Goal: Task Accomplishment & Management: Complete application form

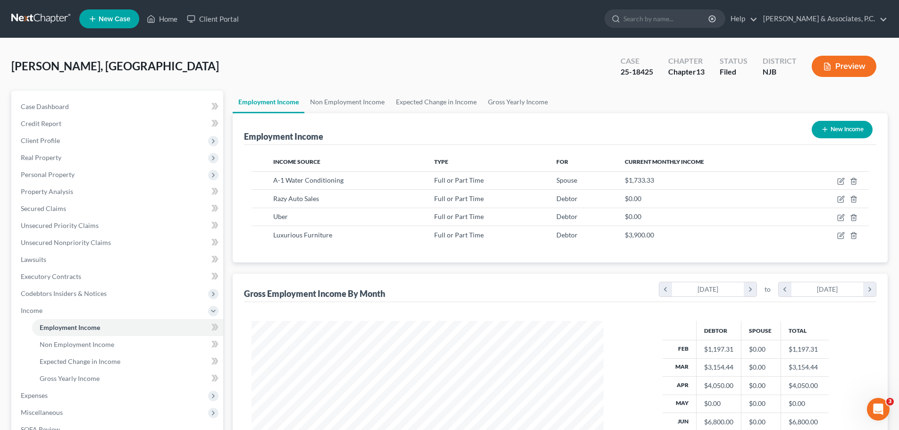
scroll to position [176, 371]
drag, startPoint x: 479, startPoint y: 53, endPoint x: 482, endPoint y: 59, distance: 6.6
click at [479, 57] on div "Rahmoun, Amer Upgraded Case 25-18425 Chapter Chapter 13 Status Filed District N…" at bounding box center [449, 70] width 876 height 41
click at [52, 20] on link at bounding box center [41, 18] width 60 height 17
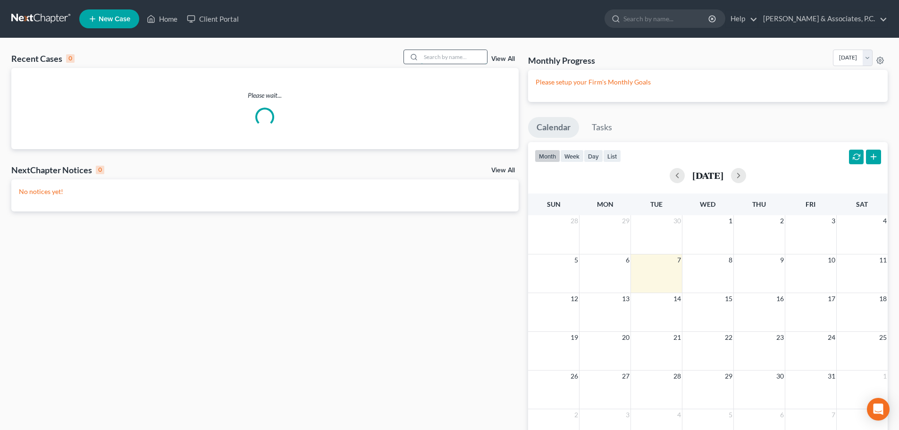
click at [464, 55] on input "search" at bounding box center [454, 57] width 66 height 14
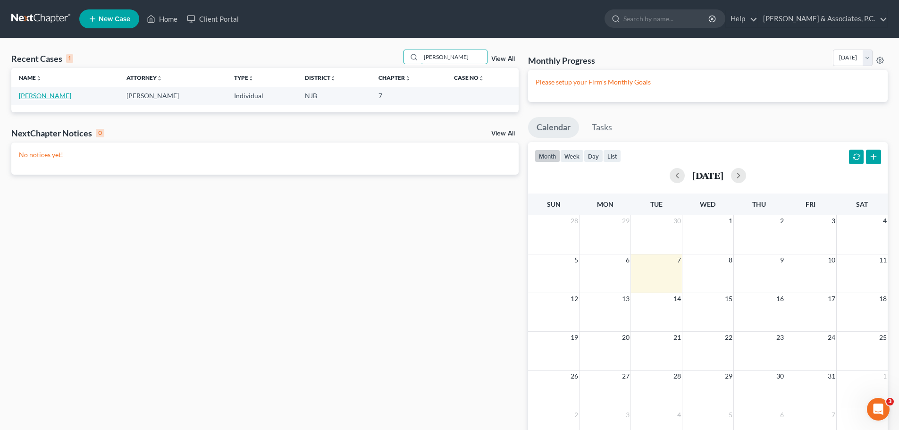
type input "[PERSON_NAME]"
click at [35, 96] on link "[PERSON_NAME]" at bounding box center [45, 96] width 52 height 8
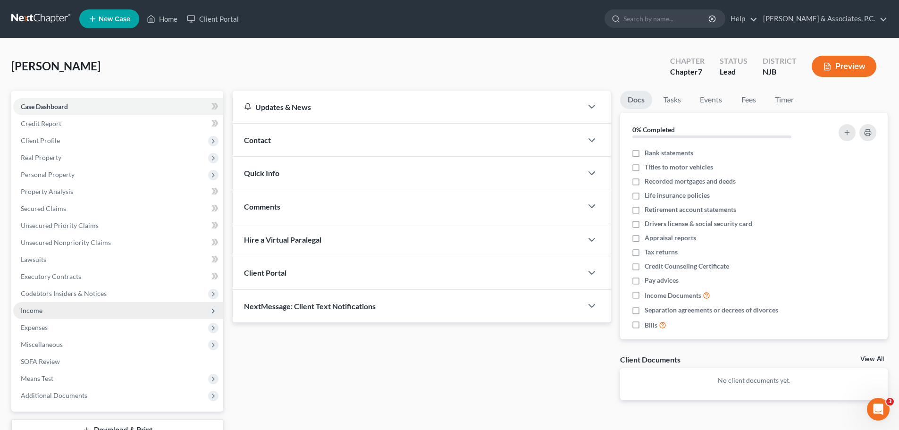
click at [54, 308] on span "Income" at bounding box center [118, 310] width 210 height 17
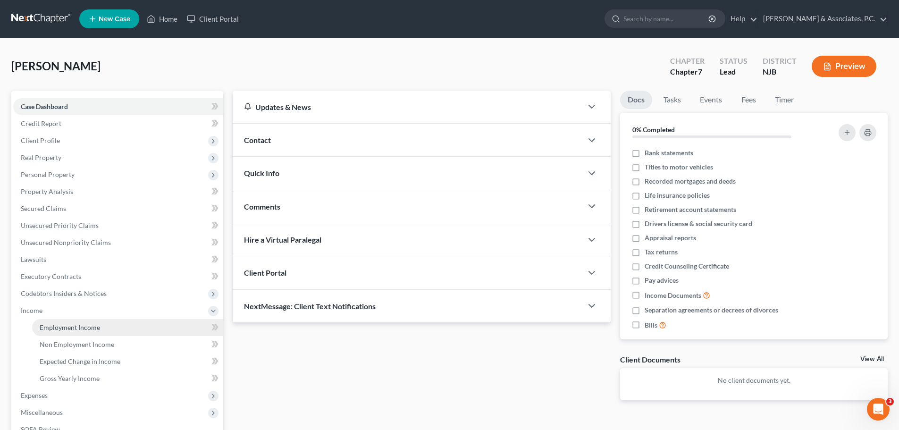
drag, startPoint x: 83, startPoint y: 328, endPoint x: 87, endPoint y: 328, distance: 4.7
click at [83, 328] on span "Employment Income" at bounding box center [70, 327] width 60 height 8
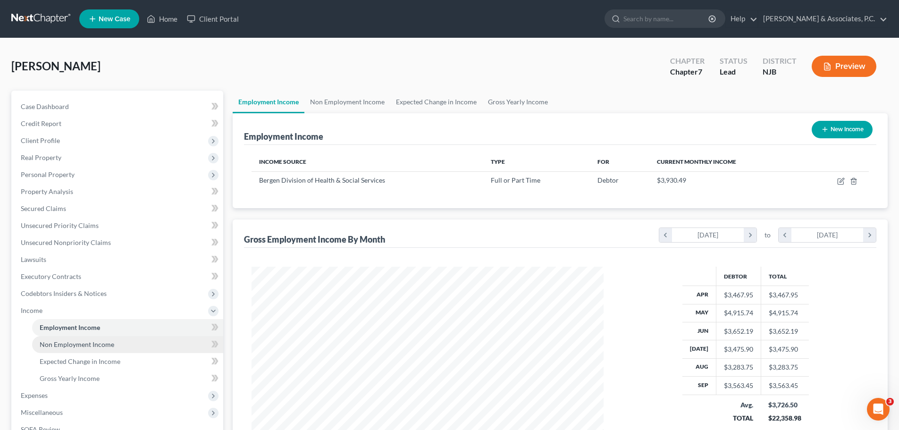
scroll to position [176, 371]
click at [104, 343] on span "Non Employment Income" at bounding box center [77, 344] width 75 height 8
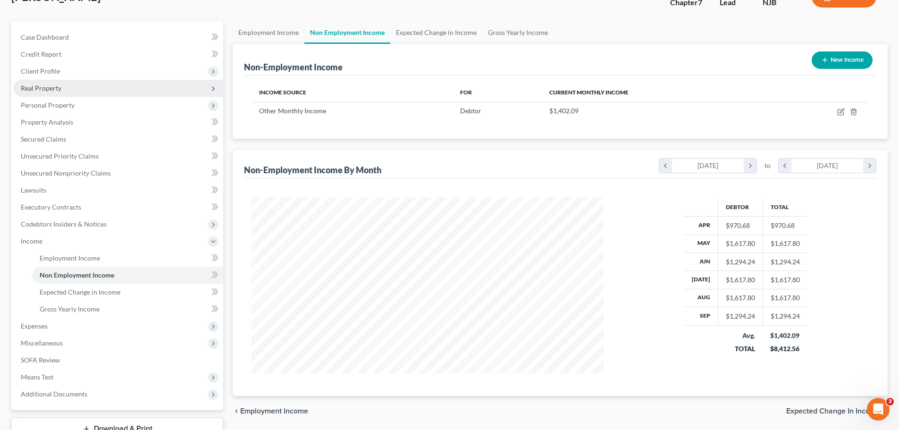
scroll to position [47, 0]
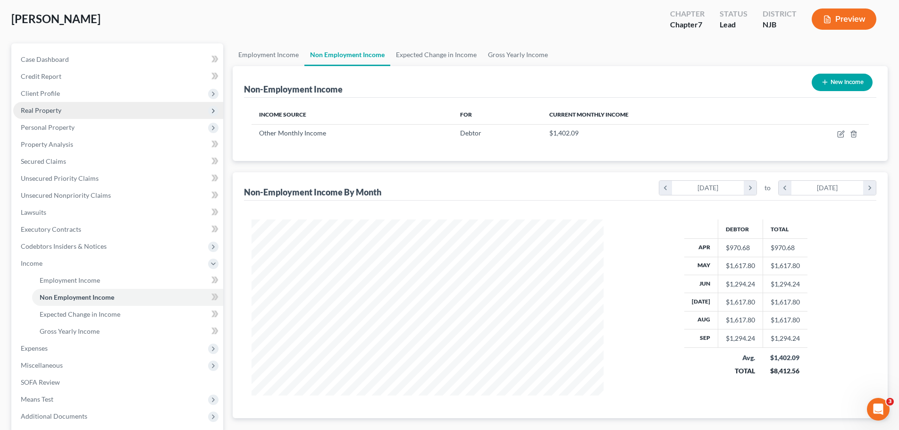
click at [50, 109] on span "Real Property" at bounding box center [41, 110] width 41 height 8
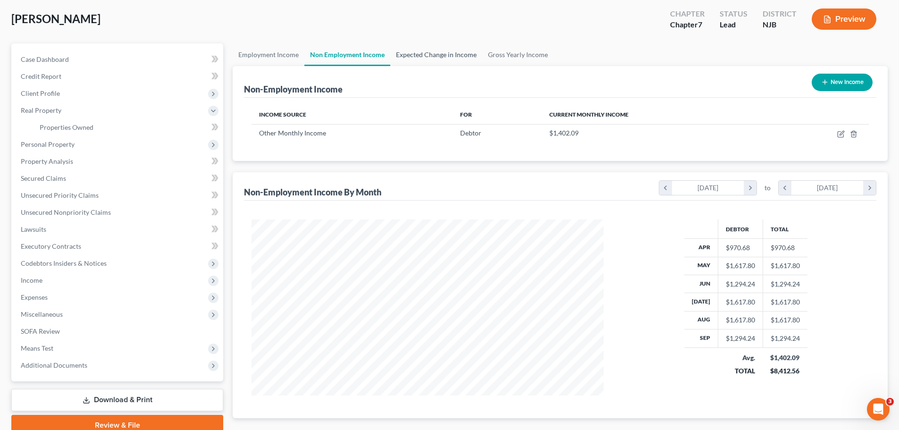
drag, startPoint x: 414, startPoint y: 55, endPoint x: 420, endPoint y: 55, distance: 6.1
click at [414, 55] on link "Expected Change in Income" at bounding box center [436, 54] width 92 height 23
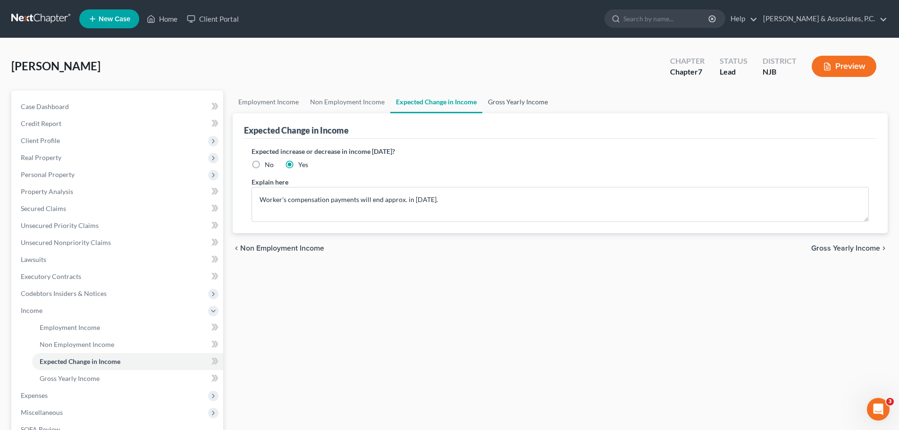
click at [516, 101] on link "Gross Yearly Income" at bounding box center [517, 102] width 71 height 23
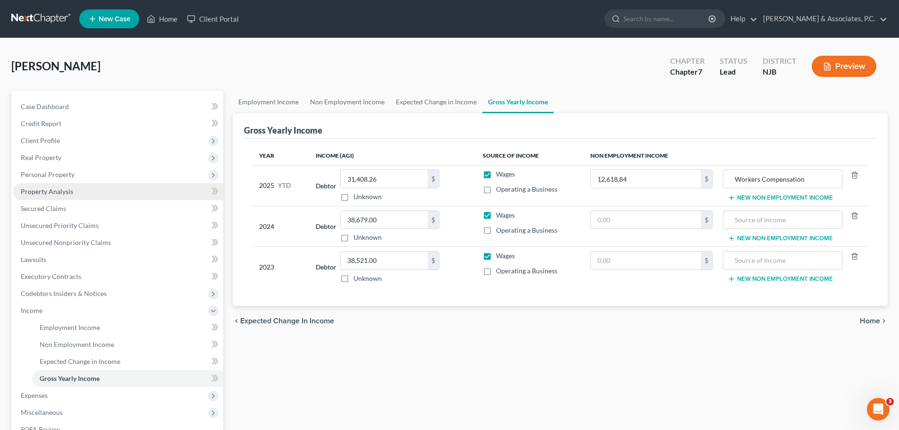
click at [67, 192] on span "Property Analysis" at bounding box center [47, 191] width 52 height 8
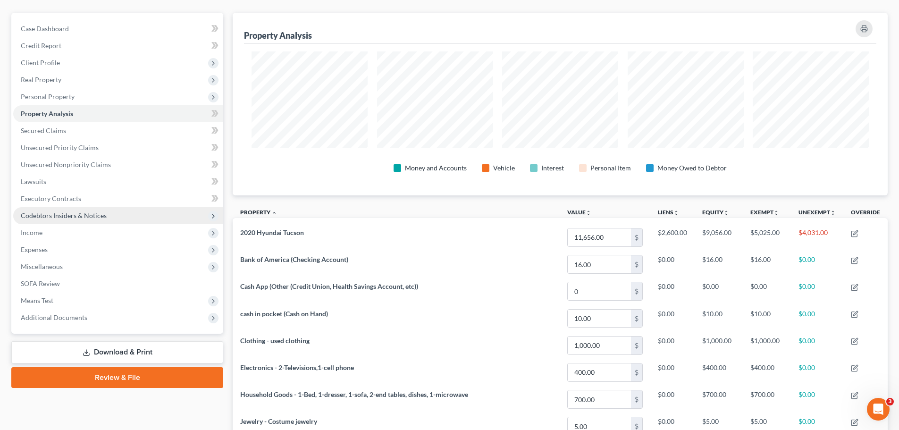
scroll to position [94, 0]
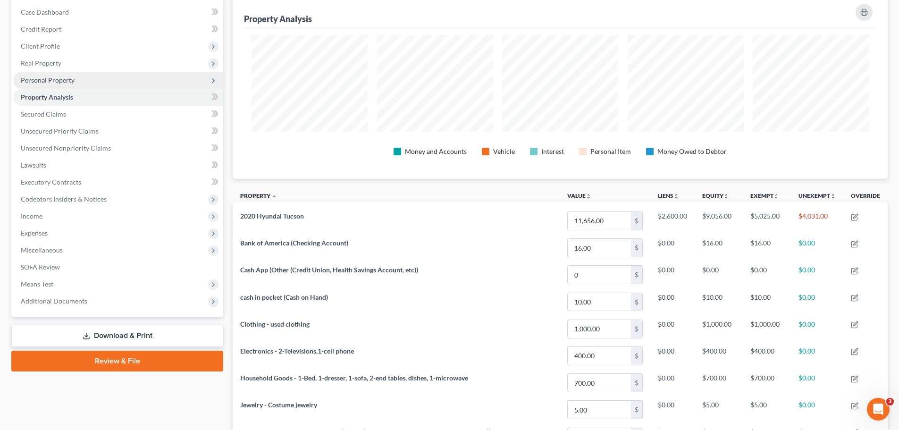
click at [46, 81] on span "Personal Property" at bounding box center [48, 80] width 54 height 8
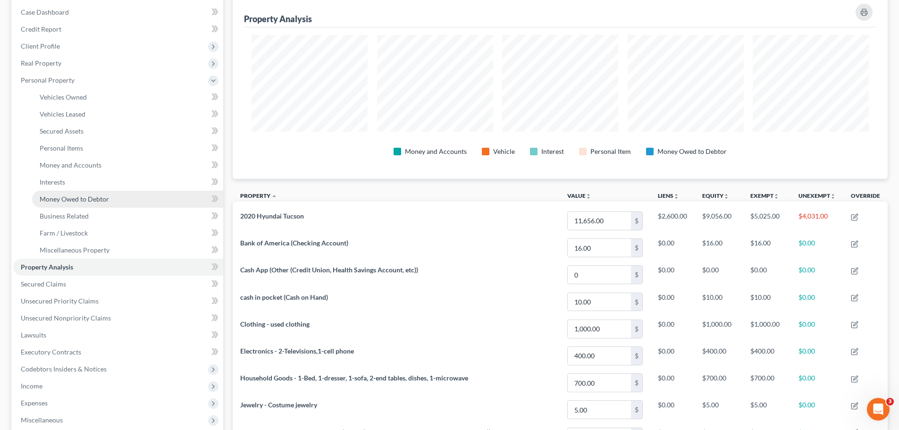
click at [74, 192] on link "Money Owed to Debtor" at bounding box center [127, 199] width 191 height 17
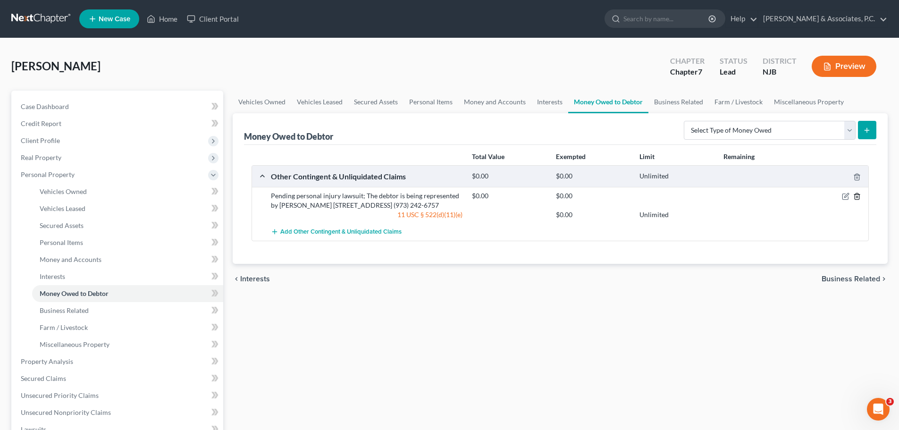
click at [858, 196] on icon "button" at bounding box center [857, 196] width 8 height 8
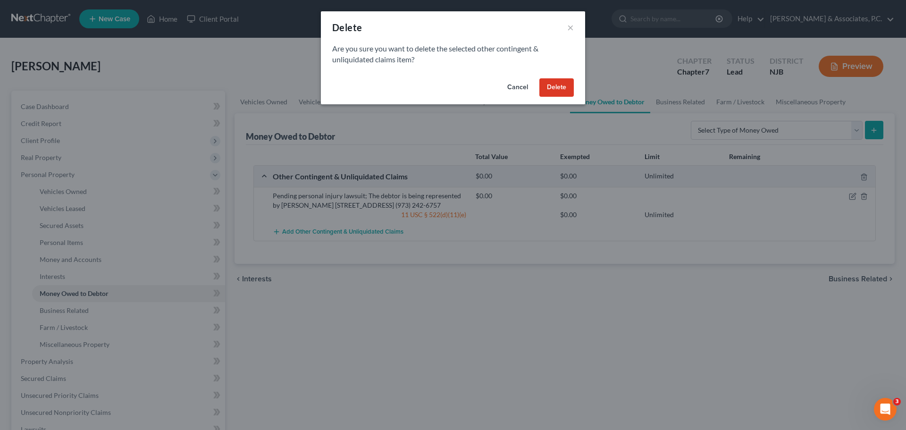
click at [555, 84] on button "Delete" at bounding box center [556, 87] width 34 height 19
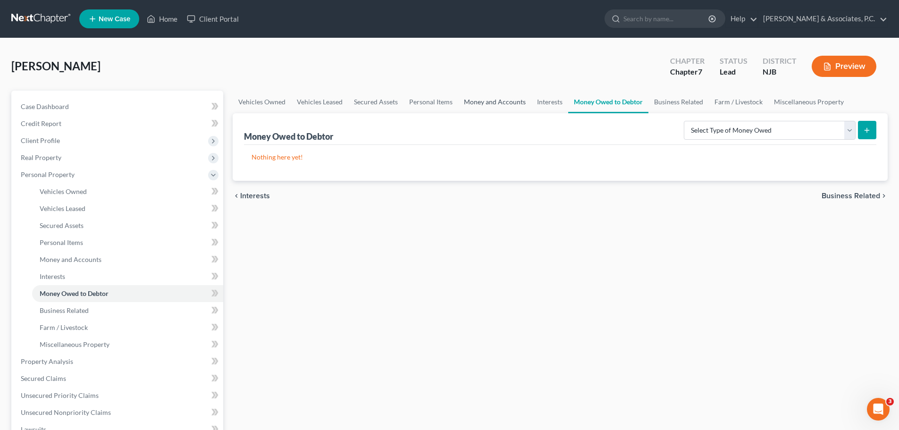
click at [501, 101] on link "Money and Accounts" at bounding box center [494, 102] width 73 height 23
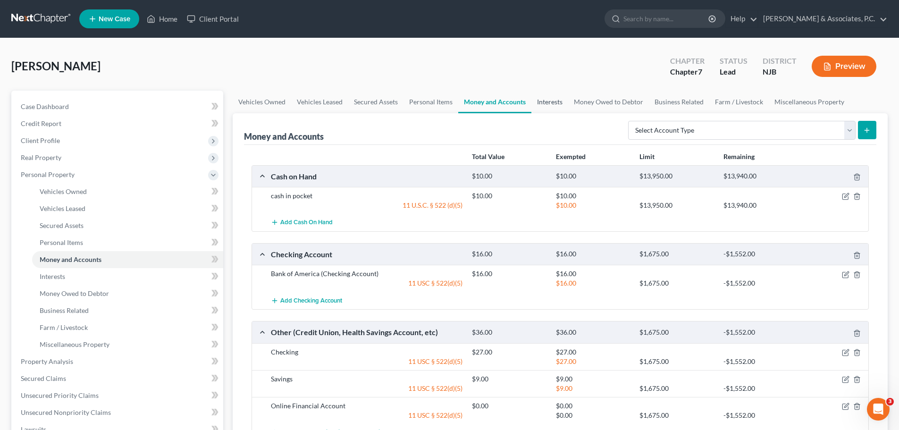
drag, startPoint x: 562, startPoint y: 100, endPoint x: 558, endPoint y: 105, distance: 6.0
click at [561, 100] on link "Interests" at bounding box center [549, 102] width 37 height 23
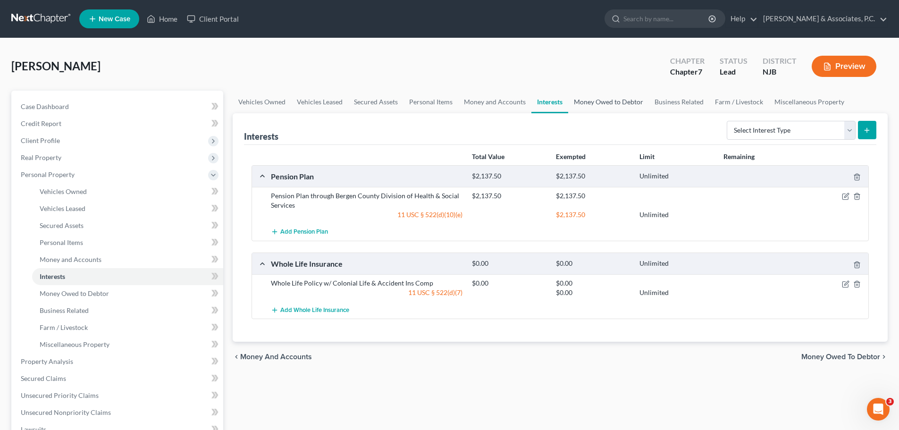
click at [609, 100] on link "Money Owed to Debtor" at bounding box center [608, 102] width 81 height 23
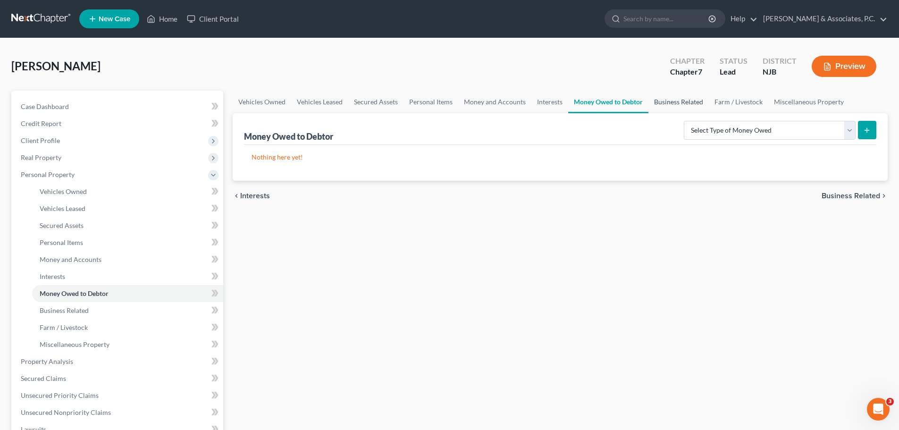
click at [669, 104] on link "Business Related" at bounding box center [678, 102] width 60 height 23
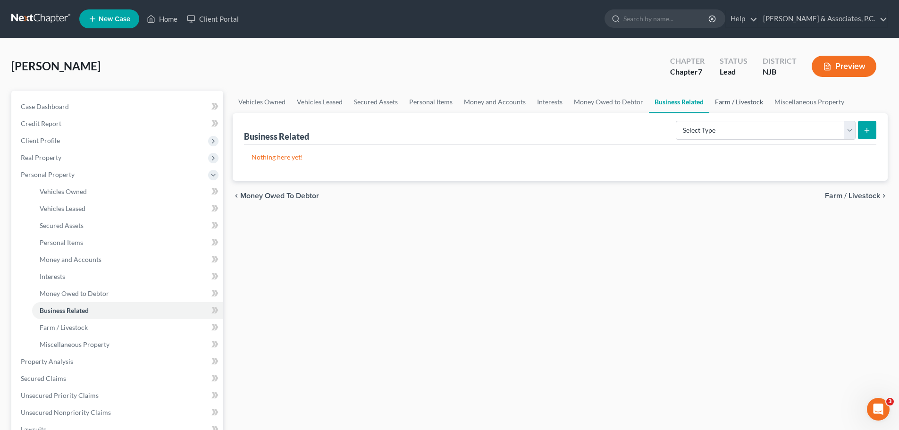
click at [726, 101] on link "Farm / Livestock" at bounding box center [738, 102] width 59 height 23
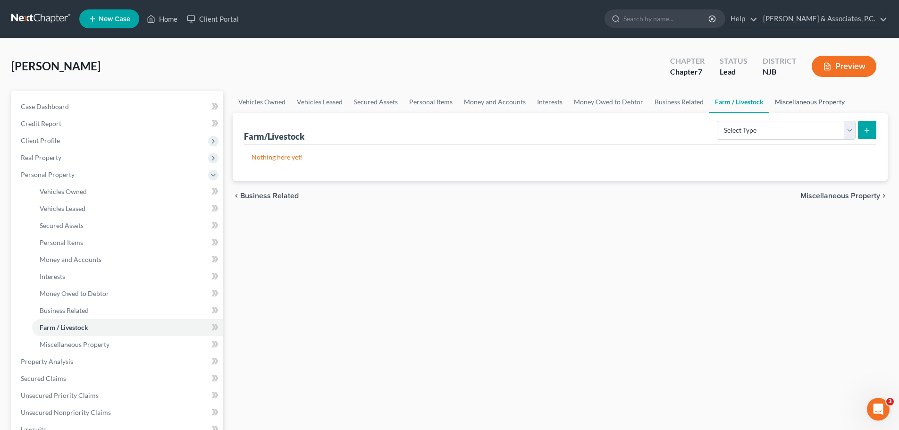
click at [793, 100] on link "Miscellaneous Property" at bounding box center [809, 102] width 81 height 23
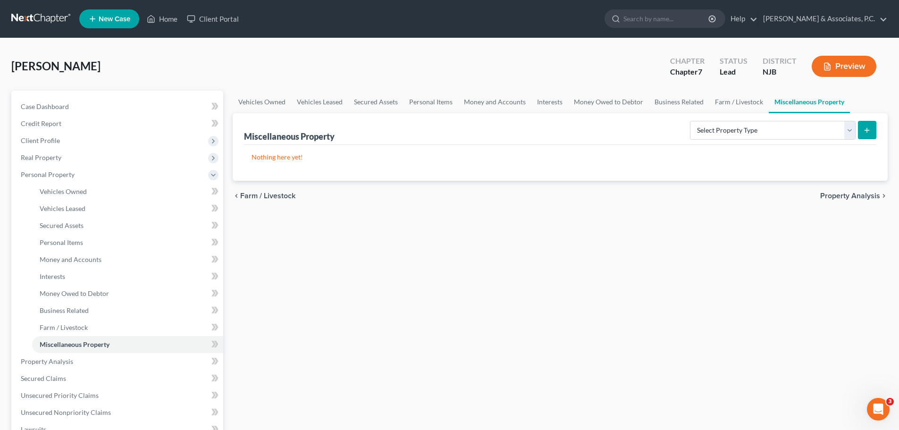
click at [841, 193] on span "Property Analysis" at bounding box center [850, 196] width 60 height 8
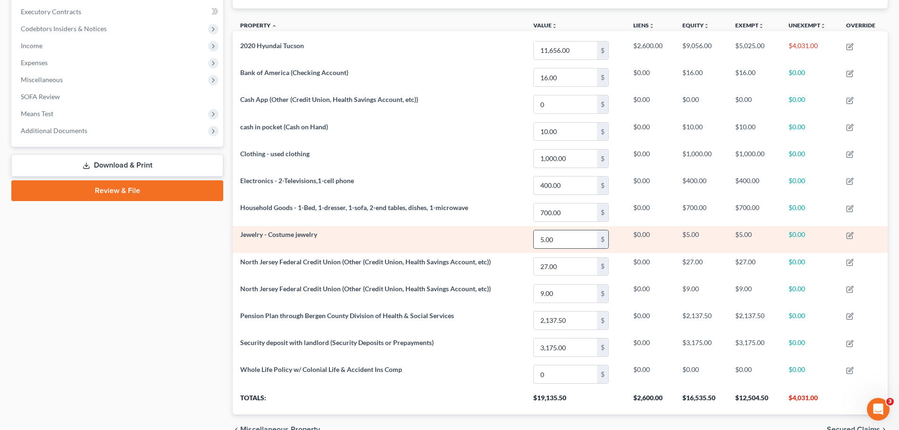
scroll to position [315, 0]
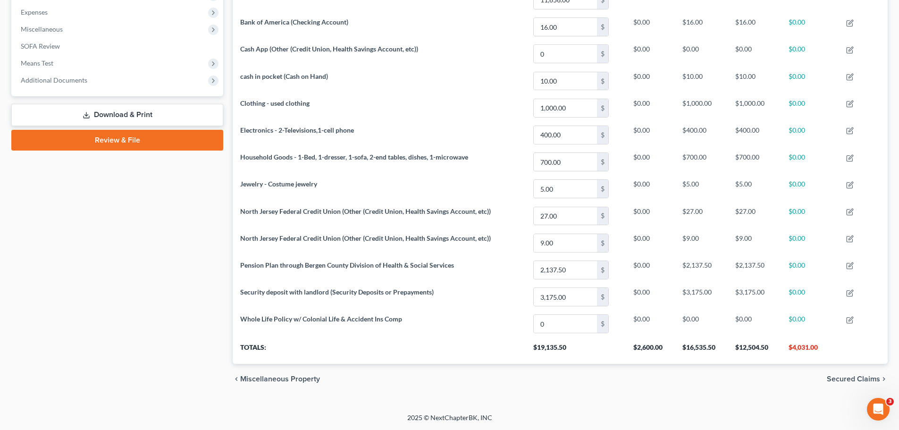
click at [845, 380] on span "Secured Claims" at bounding box center [852, 379] width 53 height 8
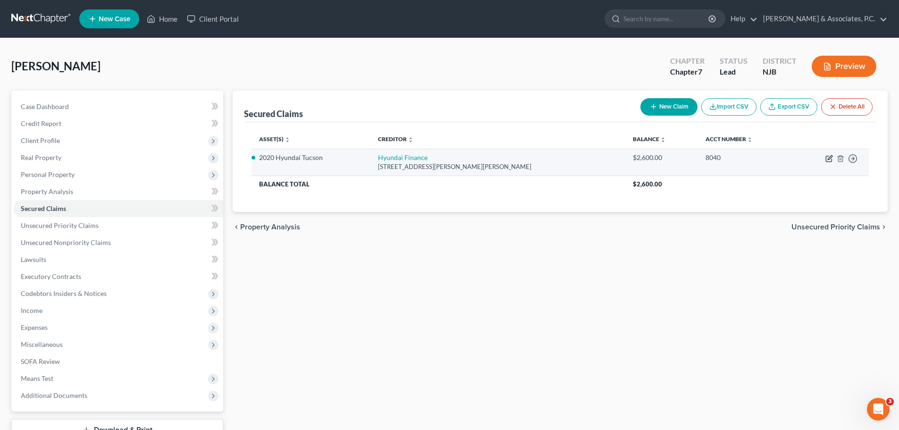
click at [832, 158] on icon "button" at bounding box center [829, 159] width 8 height 8
select select "4"
select select "2"
select select "0"
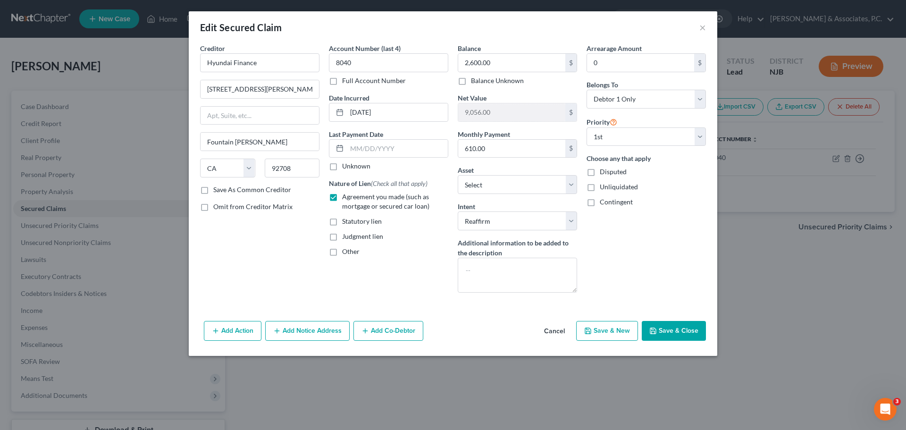
click at [567, 335] on button "Cancel" at bounding box center [554, 331] width 36 height 19
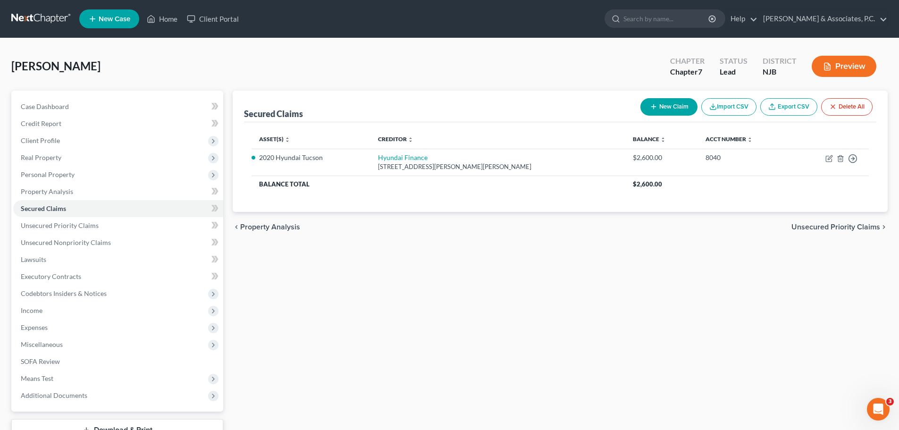
click at [839, 224] on span "Unsecured Priority Claims" at bounding box center [835, 227] width 89 height 8
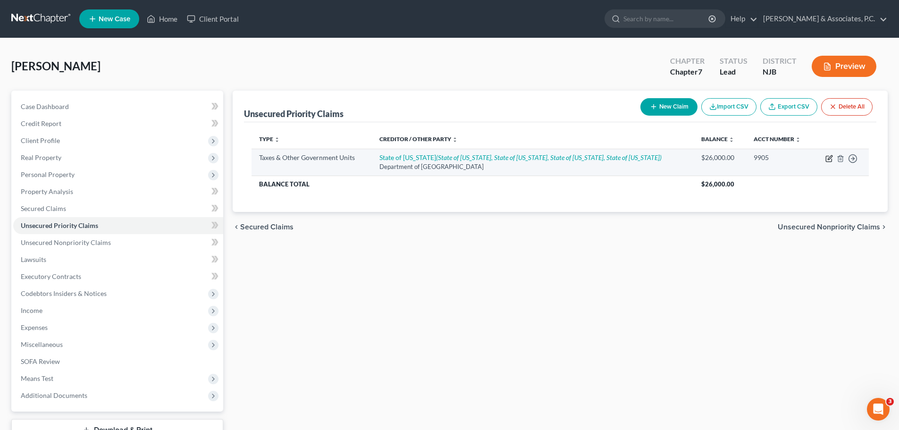
click at [832, 158] on icon "button" at bounding box center [829, 159] width 8 height 8
select select "2"
select select "33"
select select "0"
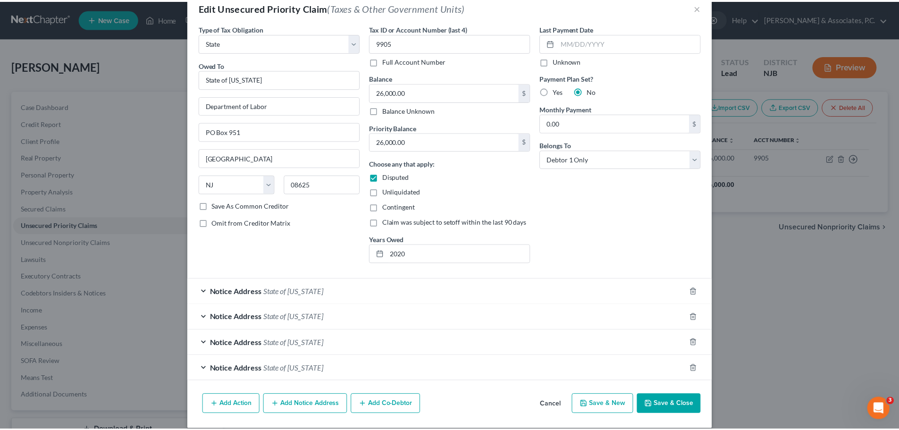
scroll to position [31, 0]
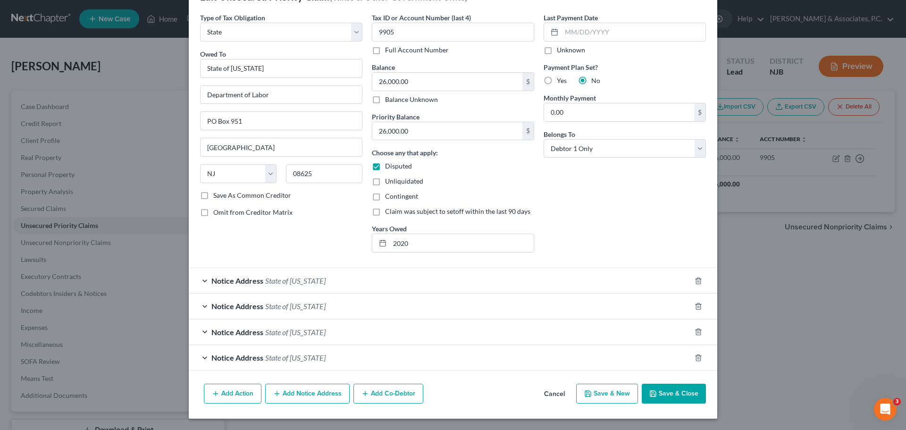
click at [699, 393] on button "Save & Close" at bounding box center [674, 394] width 64 height 20
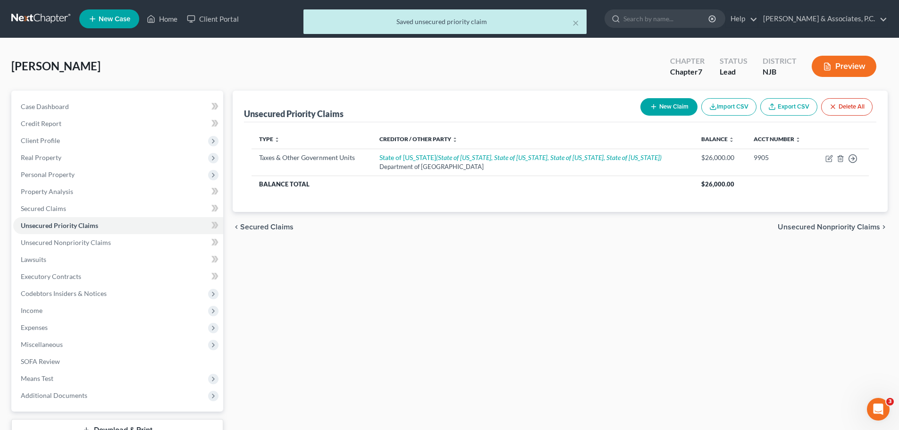
click at [795, 225] on span "Unsecured Nonpriority Claims" at bounding box center [828, 227] width 102 height 8
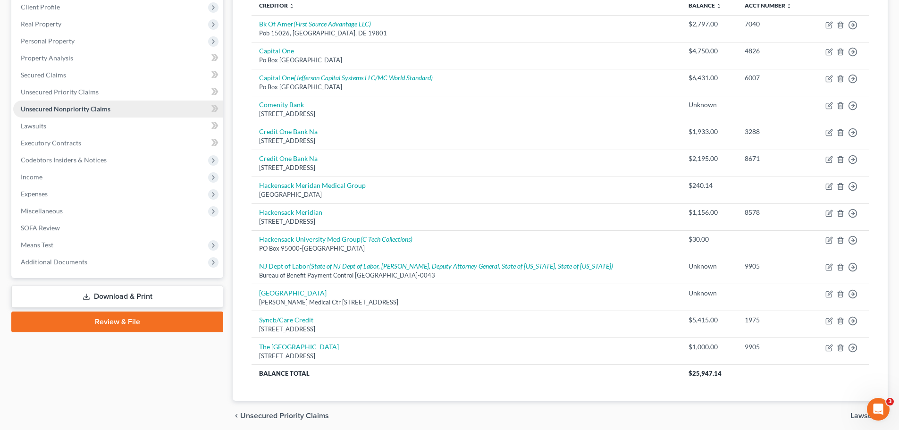
scroll to position [76, 0]
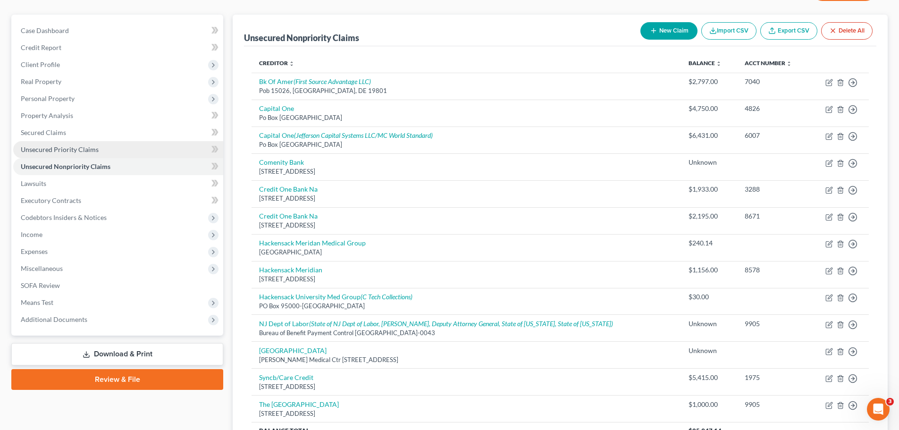
click at [70, 152] on span "Unsecured Priority Claims" at bounding box center [60, 149] width 78 height 8
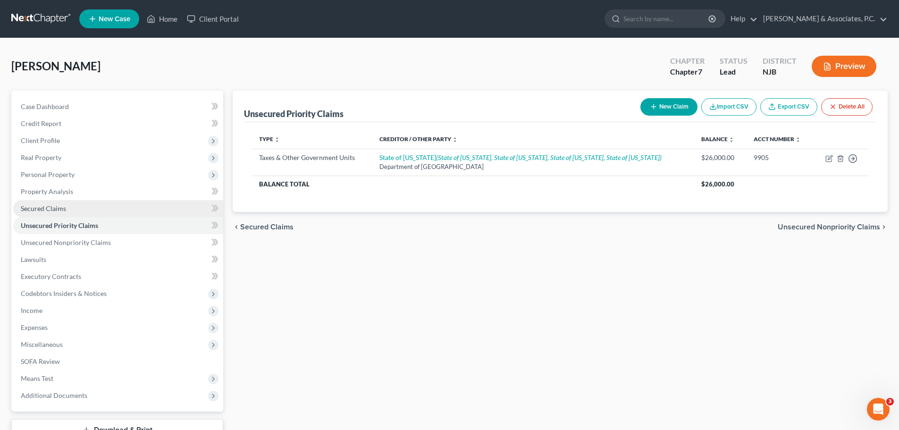
click at [67, 206] on link "Secured Claims" at bounding box center [118, 208] width 210 height 17
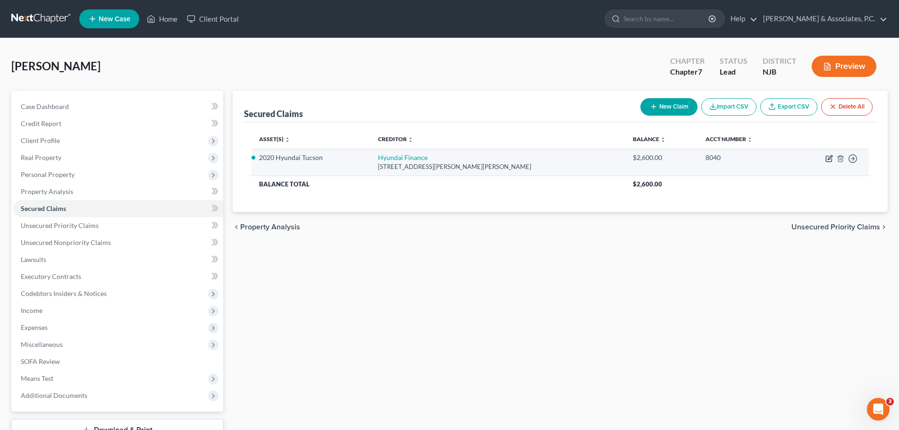
click at [829, 159] on icon "button" at bounding box center [829, 157] width 4 height 4
select select "4"
select select "6"
select select "2"
select select "0"
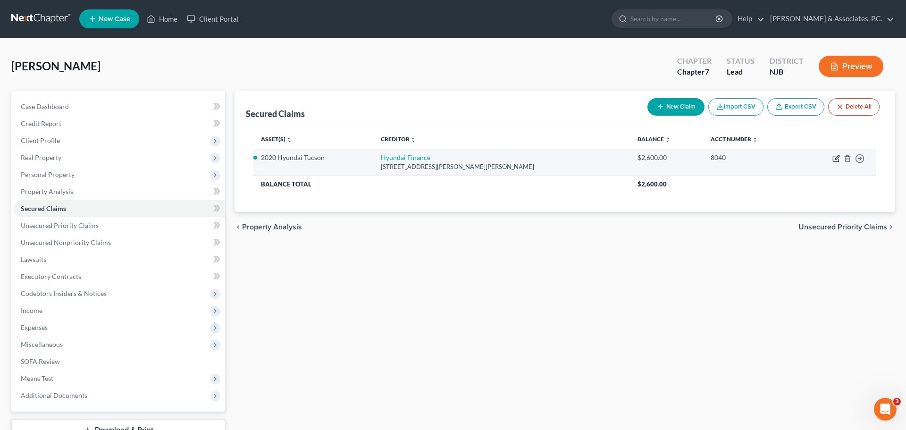
select select "0"
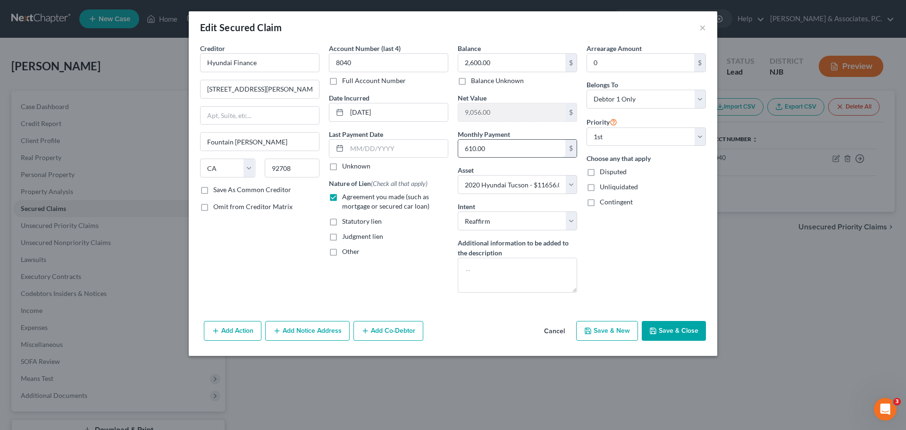
click at [512, 150] on input "610.00" at bounding box center [511, 149] width 107 height 18
click at [553, 333] on button "Cancel" at bounding box center [554, 331] width 36 height 19
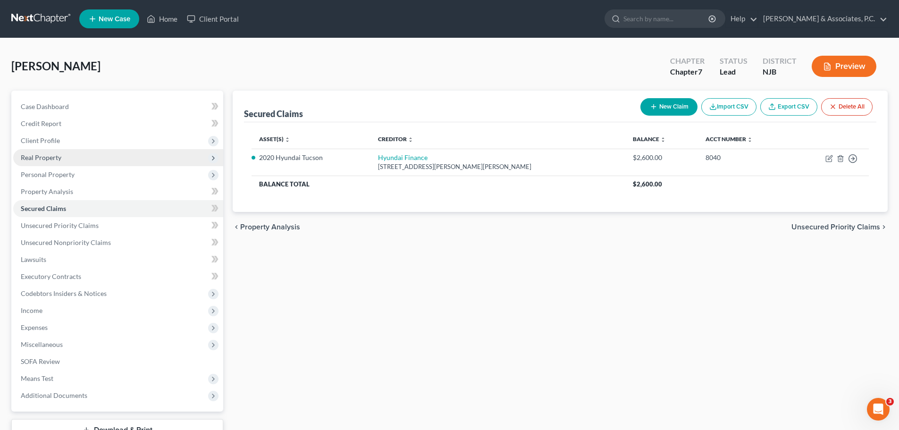
click at [77, 160] on span "Real Property" at bounding box center [118, 157] width 210 height 17
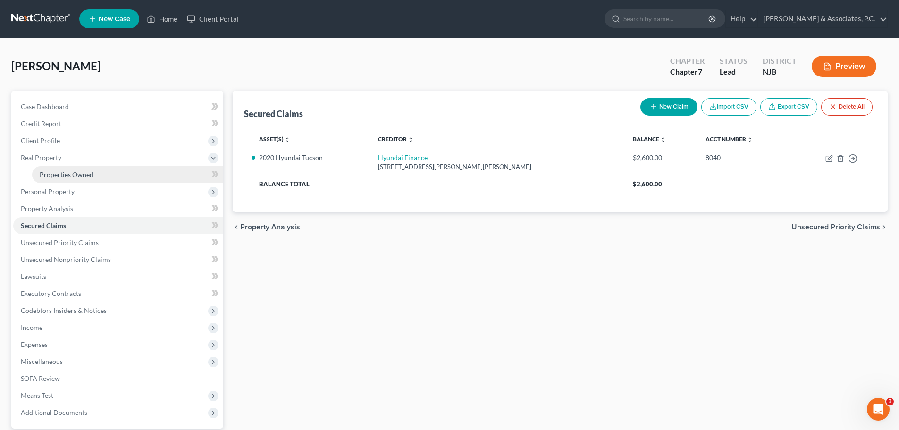
click at [73, 176] on span "Properties Owned" at bounding box center [67, 174] width 54 height 8
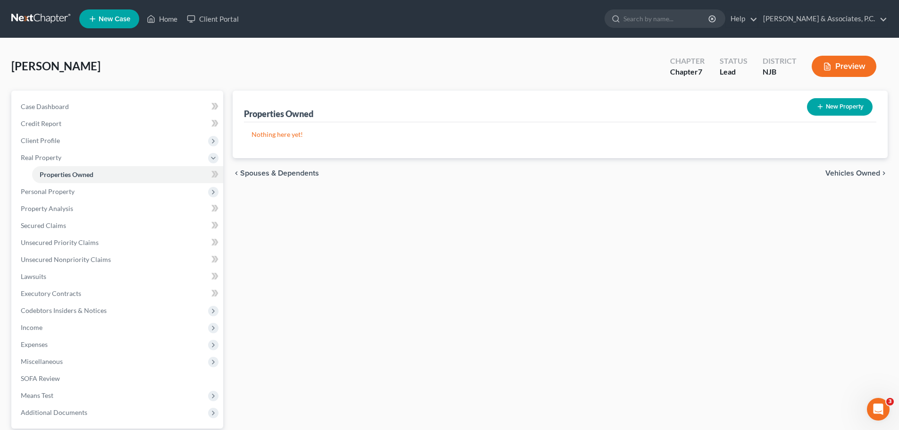
click at [850, 172] on span "Vehicles Owned" at bounding box center [852, 173] width 55 height 8
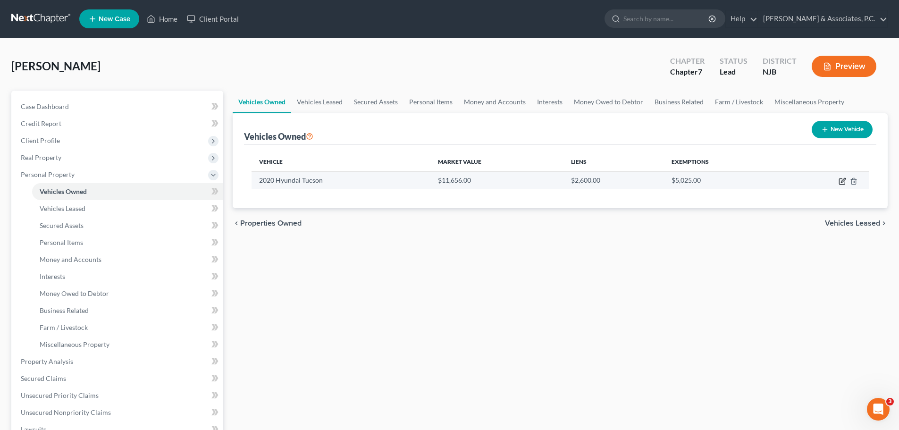
click at [841, 182] on icon "button" at bounding box center [843, 180] width 4 height 4
select select "0"
select select "6"
select select "0"
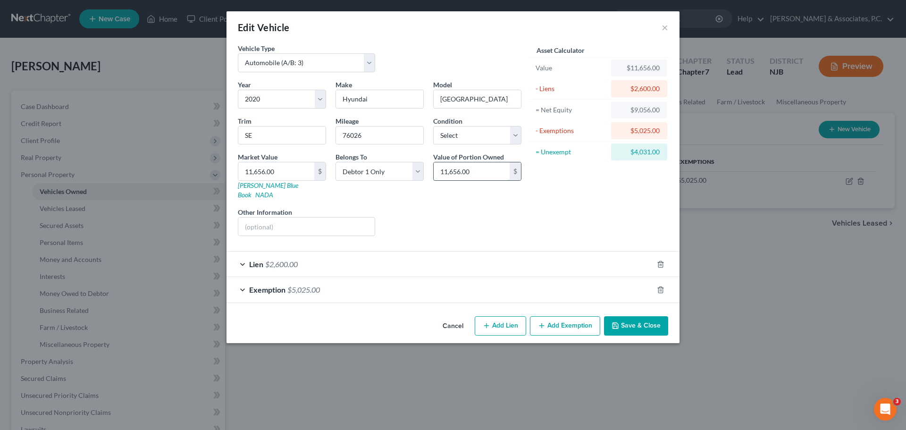
click at [478, 169] on input "11,656.00" at bounding box center [472, 171] width 76 height 18
click at [472, 218] on div "Liens Select" at bounding box center [453, 221] width 147 height 29
click at [562, 319] on button "Add Exemption" at bounding box center [565, 326] width 70 height 20
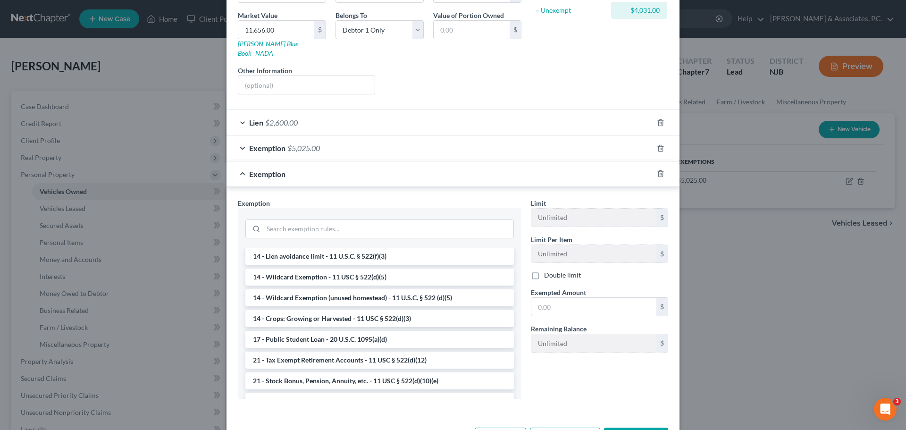
scroll to position [189, 0]
drag, startPoint x: 332, startPoint y: 265, endPoint x: 453, endPoint y: 283, distance: 122.2
click at [337, 267] on li "14 - Wildcard Exemption - 11 USC § 522(d)(5)" at bounding box center [379, 275] width 268 height 17
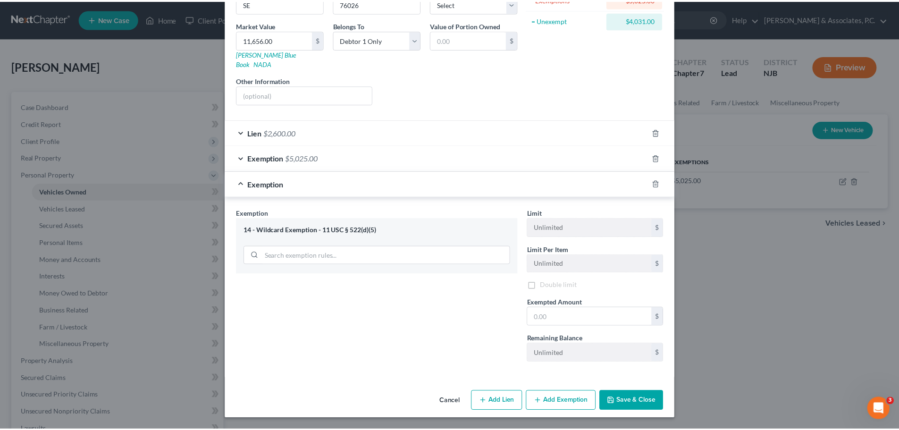
scroll to position [122, 0]
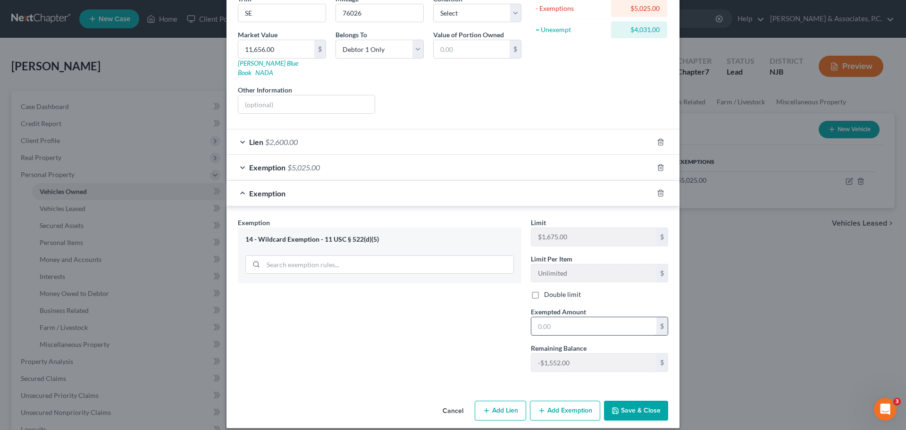
drag, startPoint x: 575, startPoint y: 313, endPoint x: 570, endPoint y: 314, distance: 4.8
click at [574, 317] on input "text" at bounding box center [593, 326] width 125 height 18
type input "4,031.00"
click at [620, 401] on button "Save & Close" at bounding box center [636, 410] width 64 height 20
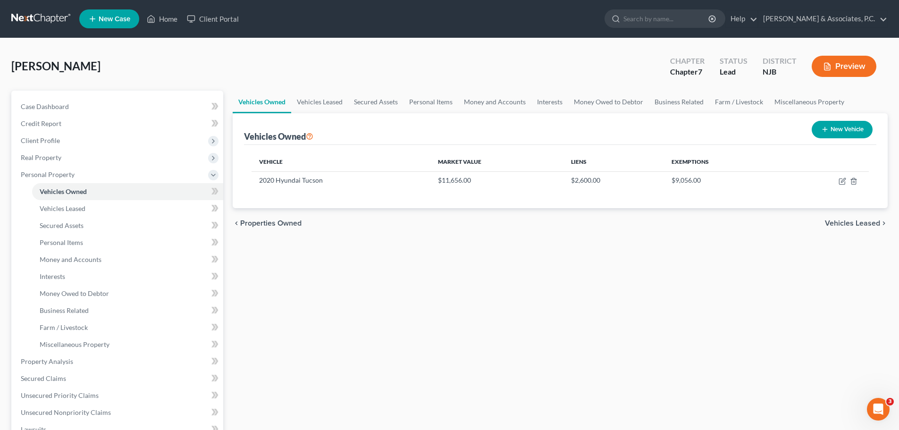
click at [854, 225] on span "Vehicles Leased" at bounding box center [852, 223] width 55 height 8
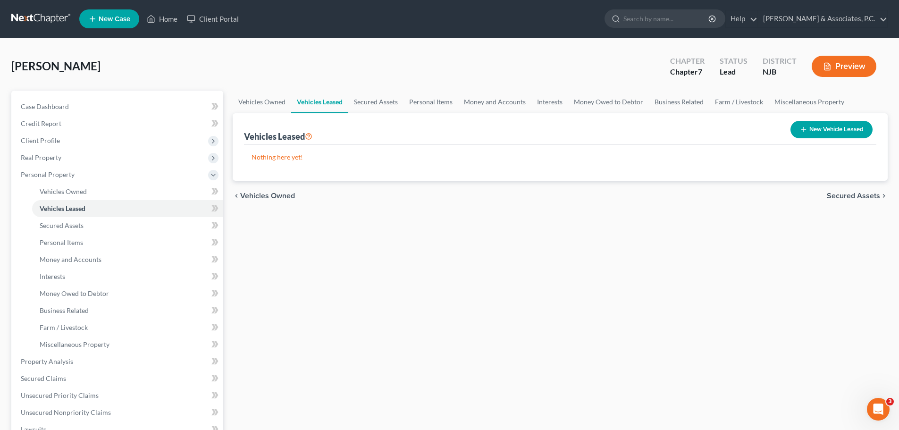
click at [839, 193] on span "Secured Assets" at bounding box center [852, 196] width 53 height 8
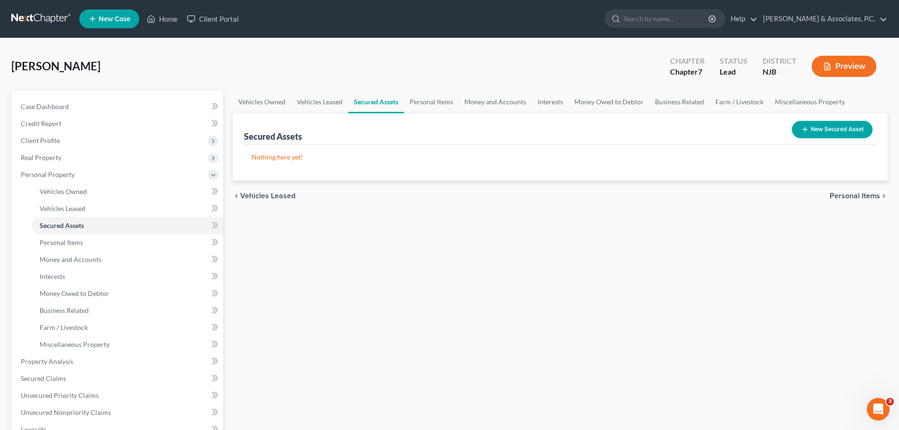
click at [841, 190] on div "chevron_left Vehicles Leased Personal Items chevron_right" at bounding box center [560, 196] width 655 height 30
click at [855, 193] on span "Personal Items" at bounding box center [854, 196] width 50 height 8
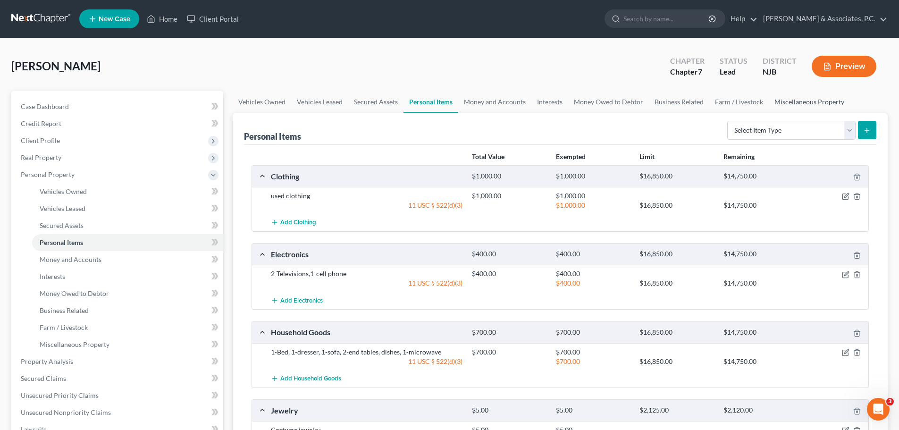
click at [821, 106] on link "Miscellaneous Property" at bounding box center [808, 102] width 81 height 23
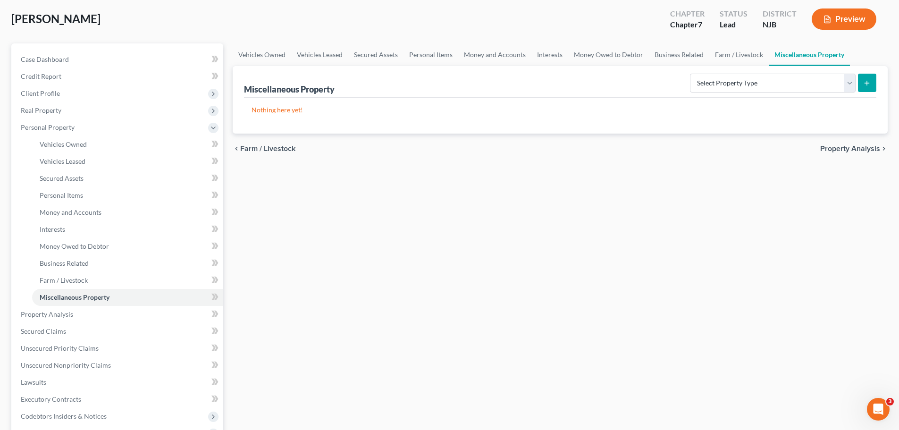
click at [846, 150] on span "Property Analysis" at bounding box center [850, 149] width 60 height 8
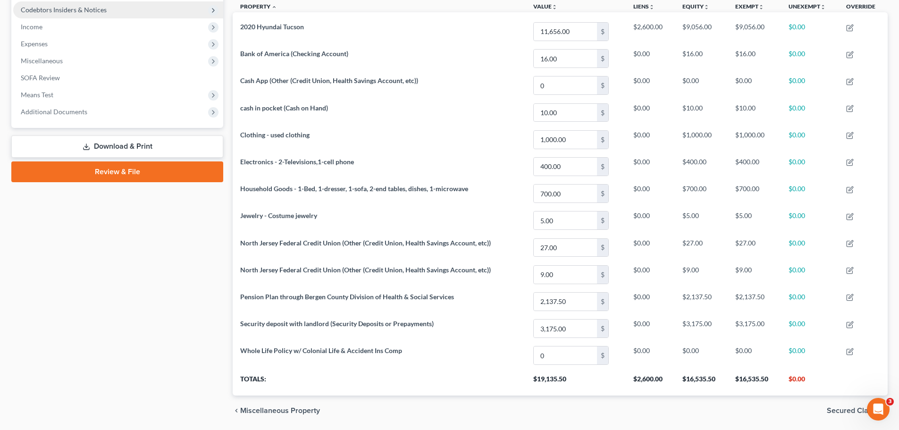
scroll to position [268, 0]
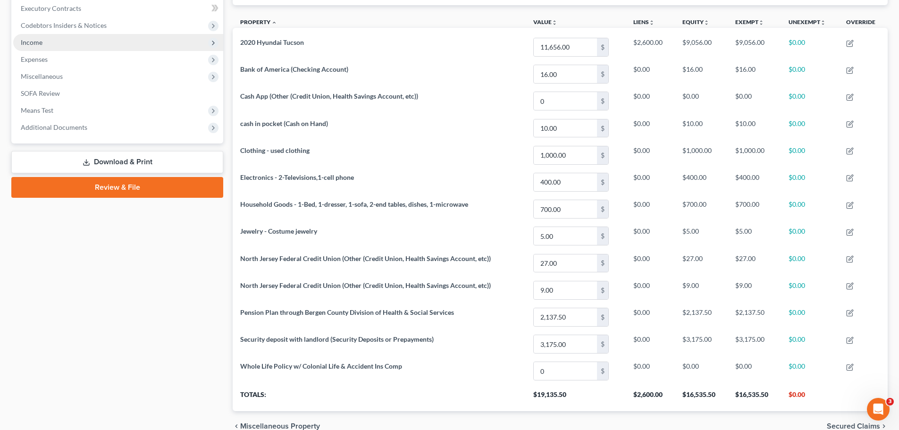
click at [52, 44] on span "Income" at bounding box center [118, 42] width 210 height 17
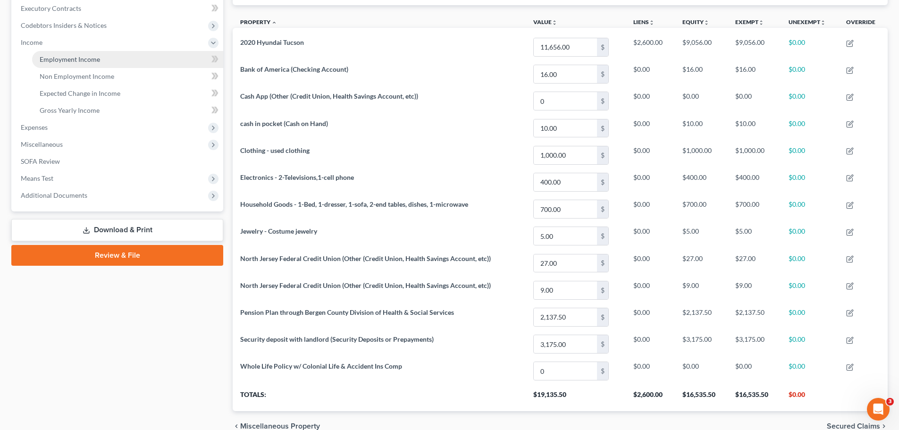
drag, startPoint x: 72, startPoint y: 61, endPoint x: 225, endPoint y: 55, distance: 152.9
click at [72, 61] on span "Employment Income" at bounding box center [70, 59] width 60 height 8
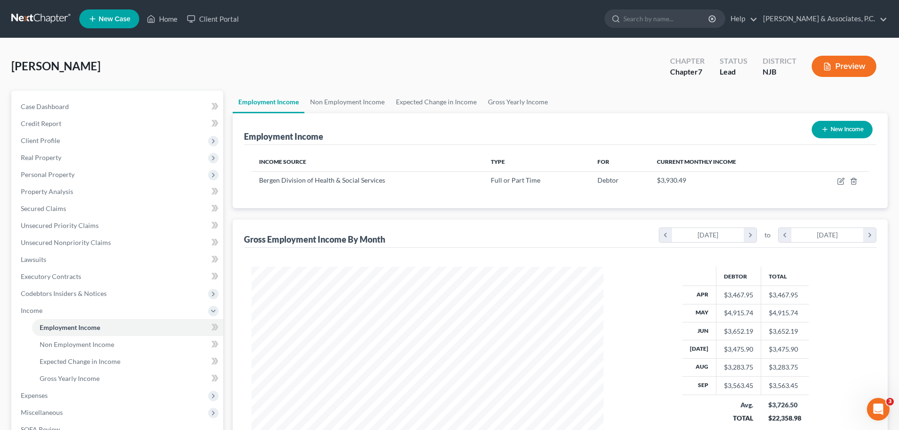
scroll to position [176, 371]
click at [341, 99] on link "Non Employment Income" at bounding box center [347, 102] width 86 height 23
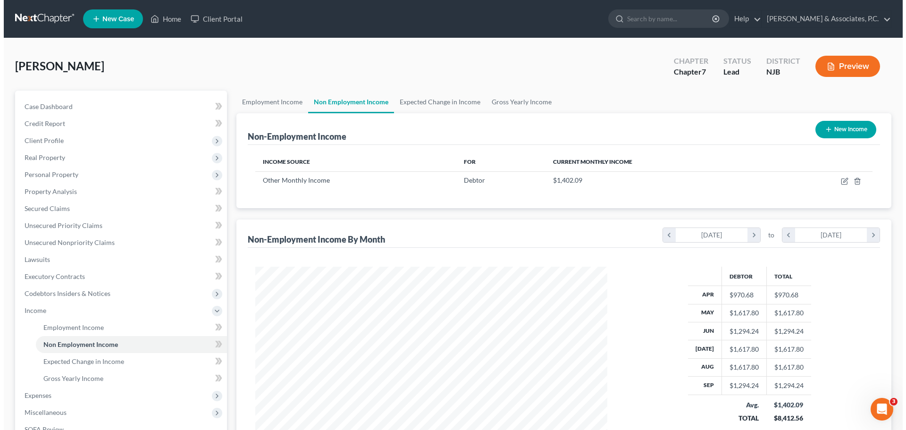
scroll to position [176, 371]
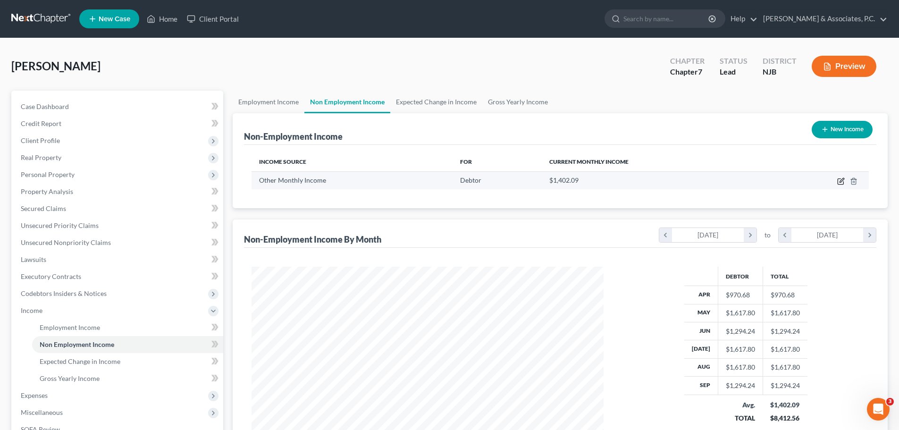
click at [843, 182] on icon "button" at bounding box center [840, 182] width 6 height 6
select select "13"
select select "3"
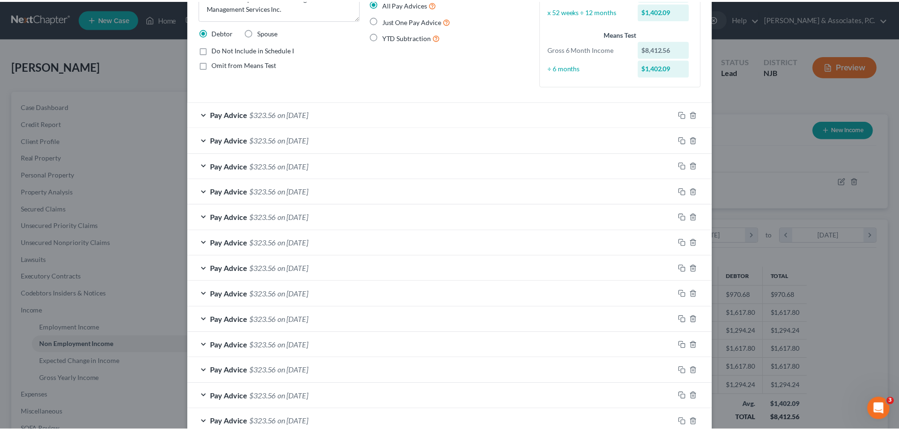
scroll to position [0, 0]
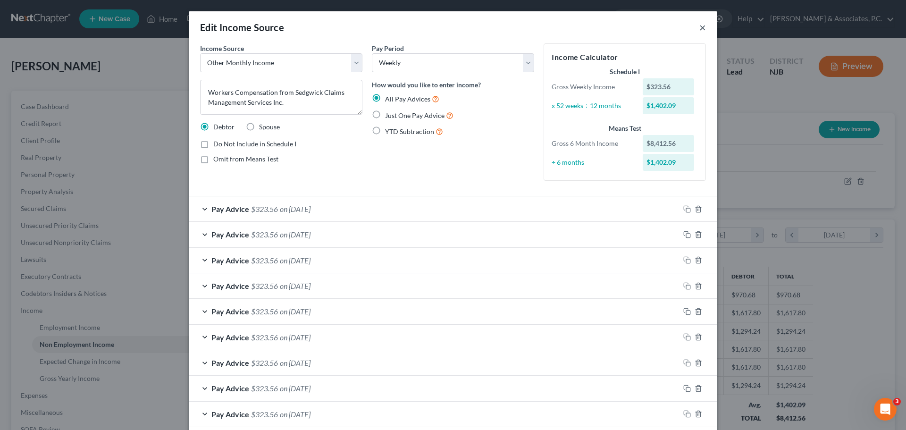
click at [700, 26] on button "×" at bounding box center [702, 27] width 7 height 11
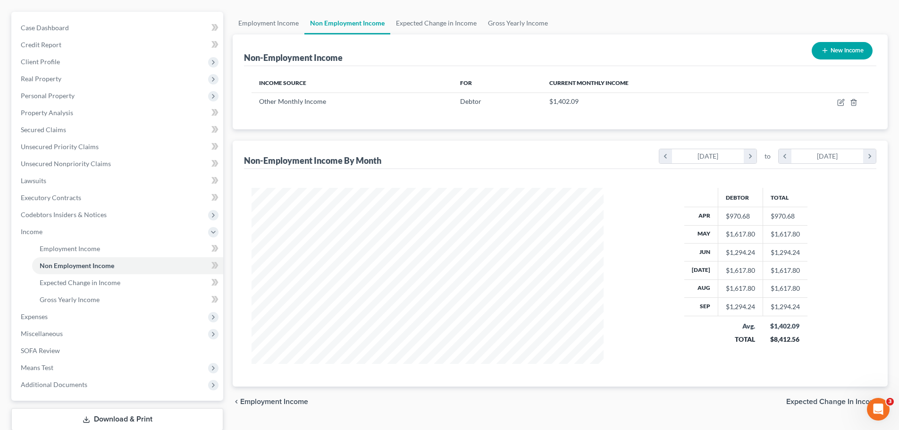
scroll to position [140, 0]
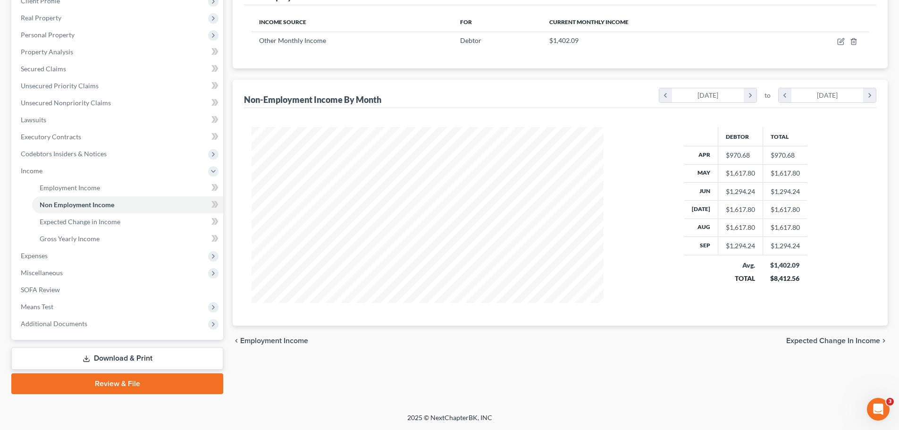
drag, startPoint x: 152, startPoint y: 355, endPoint x: 179, endPoint y: 358, distance: 27.0
click at [152, 356] on link "Download & Print" at bounding box center [117, 358] width 212 height 22
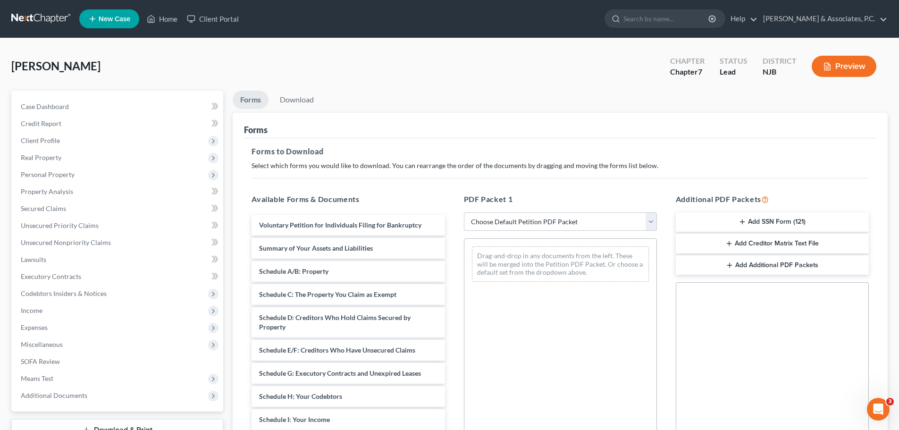
drag, startPoint x: 643, startPoint y: 223, endPoint x: 624, endPoint y: 230, distance: 20.6
click at [643, 225] on select "Choose Default Petition PDF Packet Complete Bankruptcy Petition (all forms and …" at bounding box center [560, 221] width 193 height 19
drag, startPoint x: 586, startPoint y: 353, endPoint x: 571, endPoint y: 344, distance: 18.2
click at [587, 353] on div "Drag-and-drop in any documents from the left. These will be merged into the Pet…" at bounding box center [560, 367] width 193 height 259
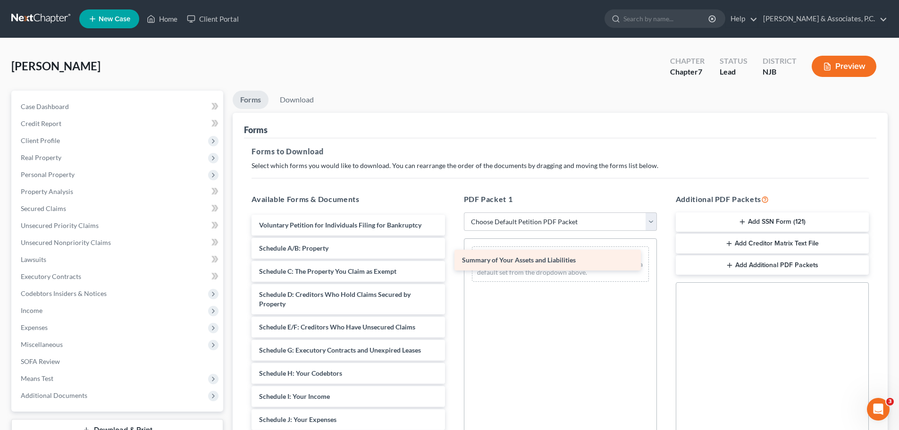
drag, startPoint x: 293, startPoint y: 250, endPoint x: 508, endPoint y: 262, distance: 215.0
click at [452, 262] on div "Summary of Your Assets and Liabilities Voluntary Petition for Individuals Filin…" at bounding box center [348, 429] width 208 height 428
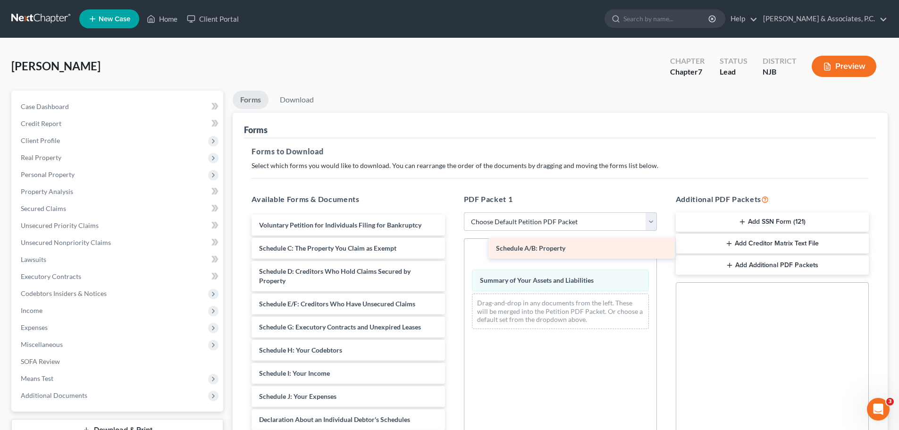
drag, startPoint x: 288, startPoint y: 254, endPoint x: 518, endPoint y: 256, distance: 230.2
click at [452, 253] on div "Schedule A/B: Property Voluntary Petition for Individuals Filing for Bankruptcy…" at bounding box center [348, 417] width 208 height 405
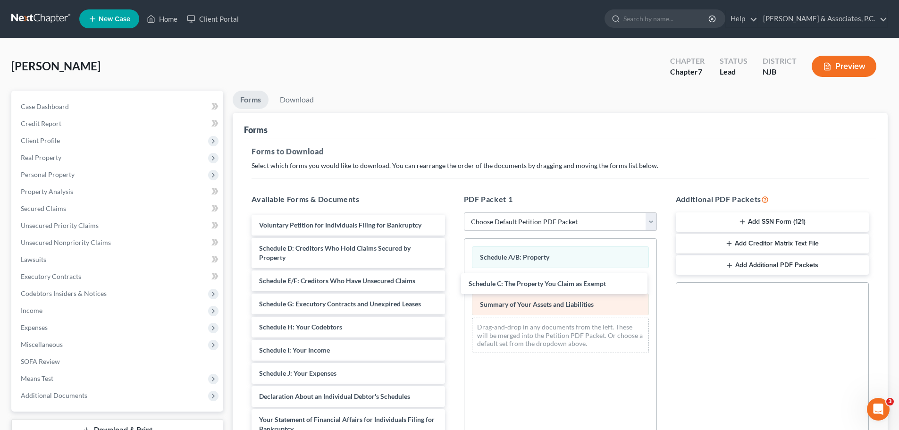
drag, startPoint x: 321, startPoint y: 255, endPoint x: 544, endPoint y: 307, distance: 229.6
click at [452, 297] on div "Schedule C: The Property You Claim as Exempt Voluntary Petition for Individuals…" at bounding box center [348, 406] width 208 height 382
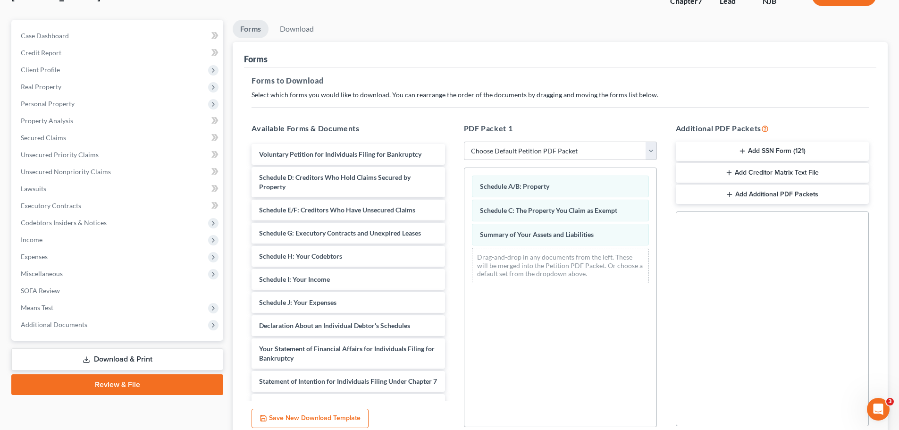
scroll to position [142, 0]
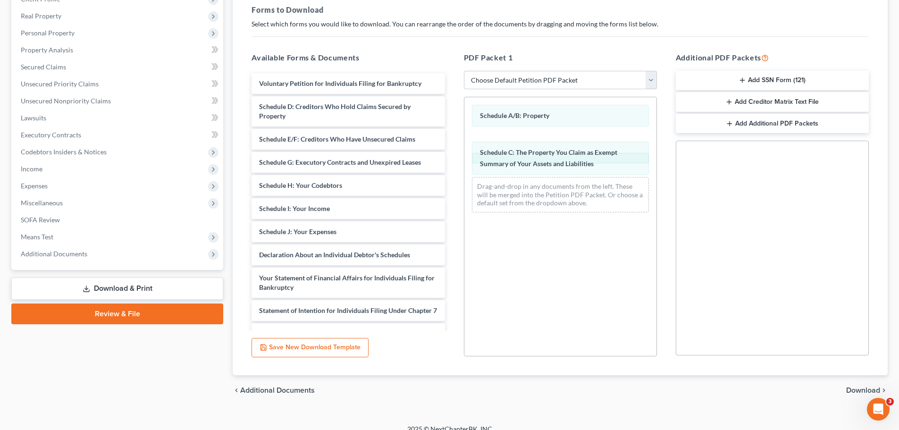
drag, startPoint x: 560, startPoint y: 144, endPoint x: 567, endPoint y: 177, distance: 33.3
click at [560, 169] on div "Schedule C: The Property You Claim as Exempt Schedule A/B: Property Schedule C:…" at bounding box center [560, 158] width 192 height 123
click at [867, 389] on span "Download" at bounding box center [863, 390] width 34 height 8
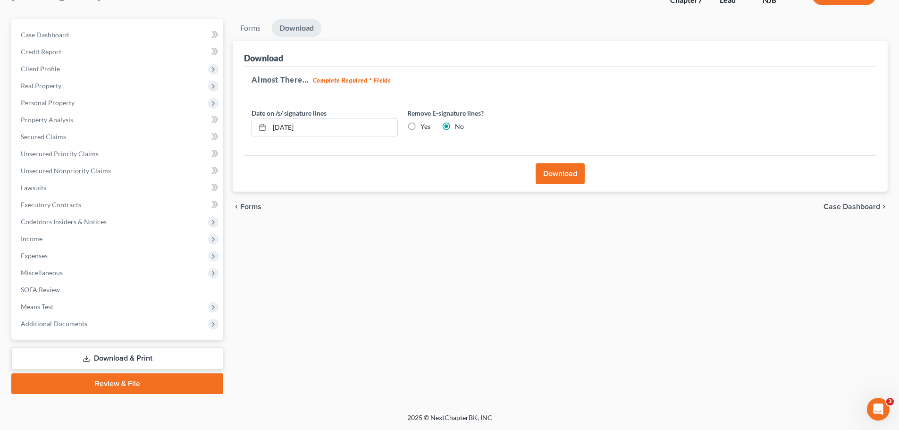
scroll to position [72, 0]
drag, startPoint x: 412, startPoint y: 125, endPoint x: 532, endPoint y: 152, distance: 122.3
click at [420, 128] on label "Yes" at bounding box center [425, 126] width 10 height 9
click at [424, 128] on input "Yes" at bounding box center [427, 125] width 6 height 6
radio input "true"
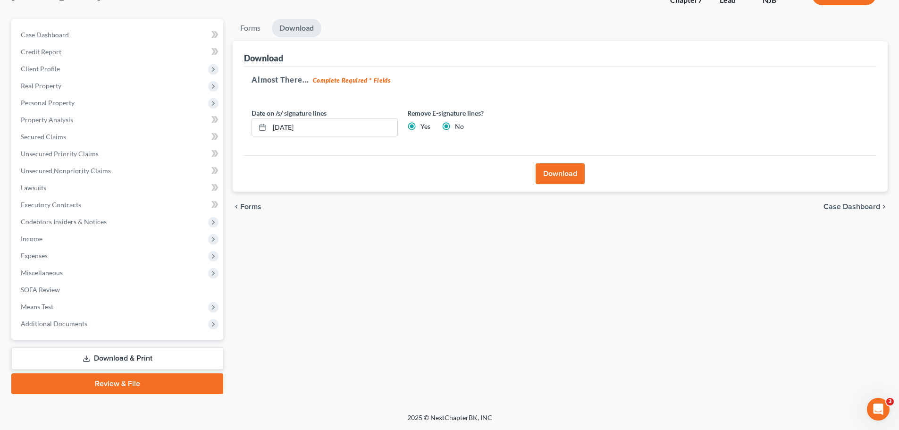
radio input "false"
click at [550, 174] on button "Download" at bounding box center [559, 173] width 49 height 21
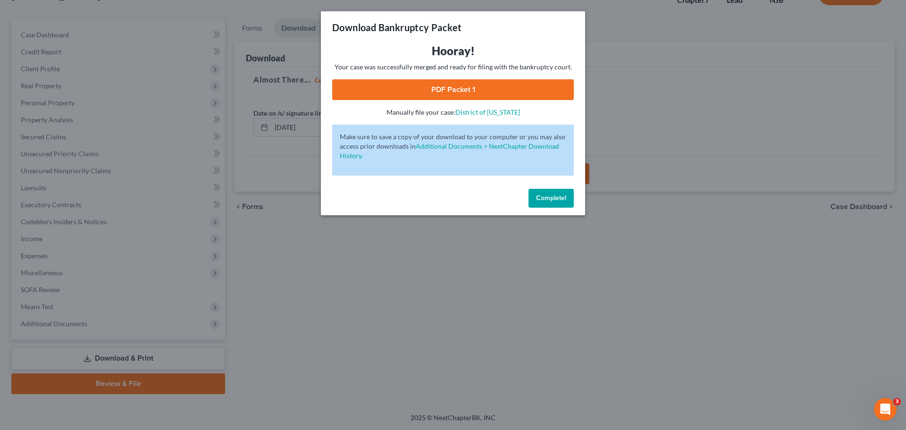
drag, startPoint x: 505, startPoint y: 95, endPoint x: 510, endPoint y: 100, distance: 7.4
click at [505, 96] on link "PDF Packet 1" at bounding box center [453, 89] width 242 height 21
click at [547, 201] on span "Complete!" at bounding box center [551, 198] width 30 height 8
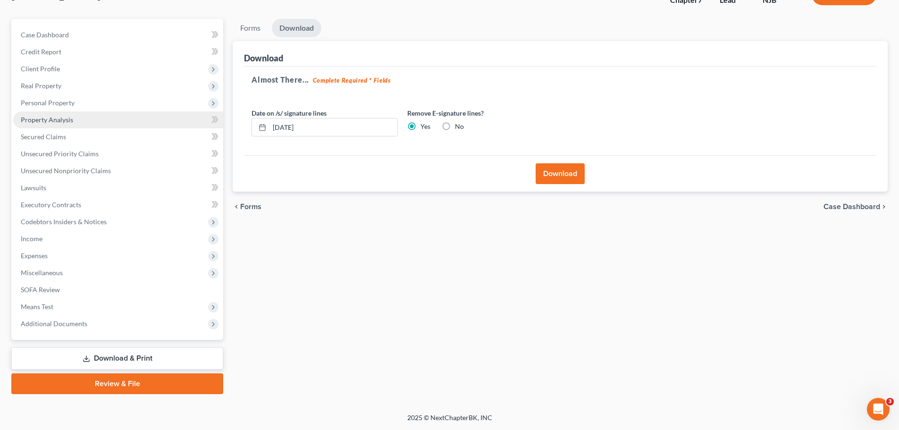
drag, startPoint x: 67, startPoint y: 120, endPoint x: 77, endPoint y: 120, distance: 9.9
click at [67, 120] on span "Property Analysis" at bounding box center [47, 120] width 52 height 8
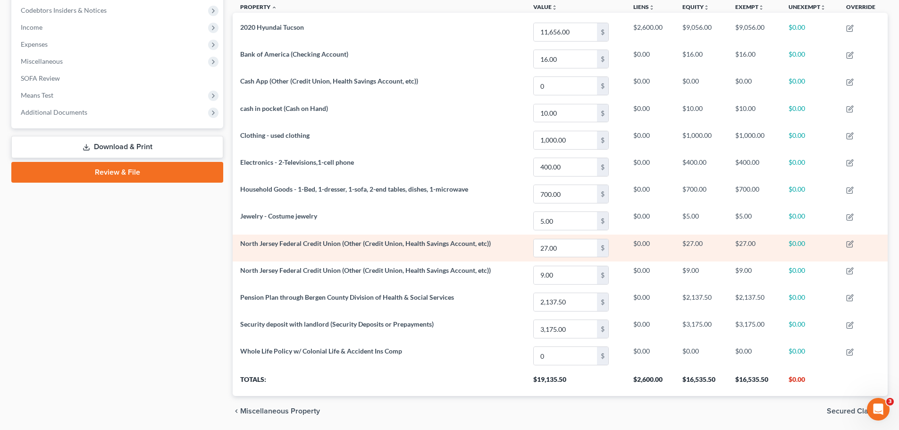
scroll to position [315, 0]
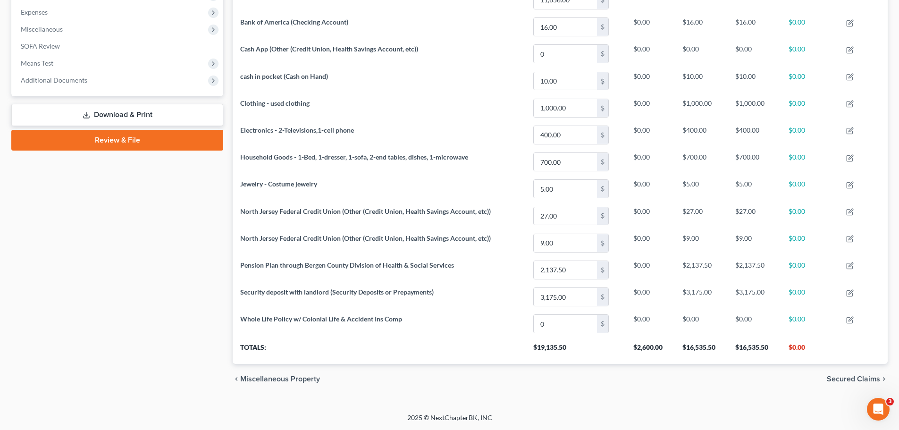
click at [858, 374] on div "chevron_left Miscellaneous Property Secured Claims chevron_right" at bounding box center [560, 379] width 655 height 30
click at [853, 379] on span "Secured Claims" at bounding box center [852, 379] width 53 height 8
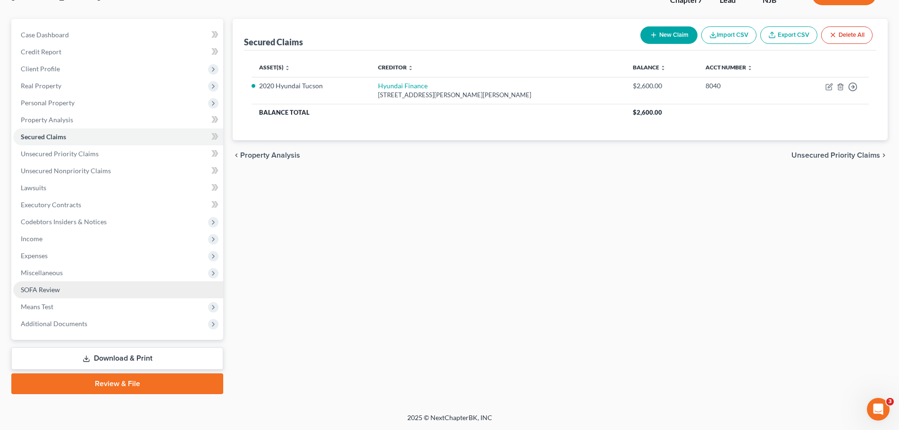
click at [47, 291] on span "SOFA Review" at bounding box center [40, 289] width 39 height 8
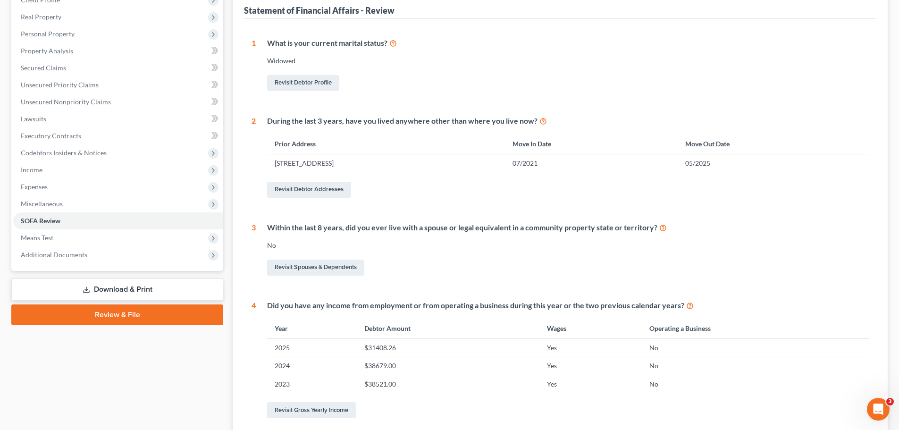
scroll to position [55, 0]
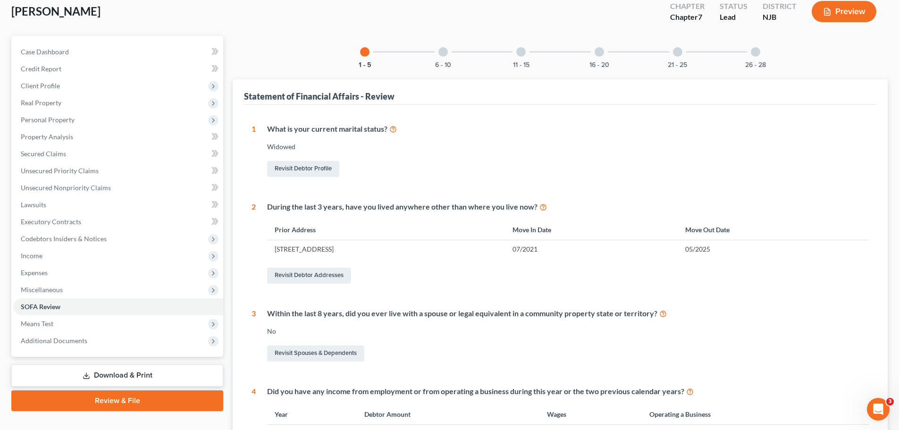
click at [444, 58] on div "6 - 10" at bounding box center [443, 52] width 32 height 32
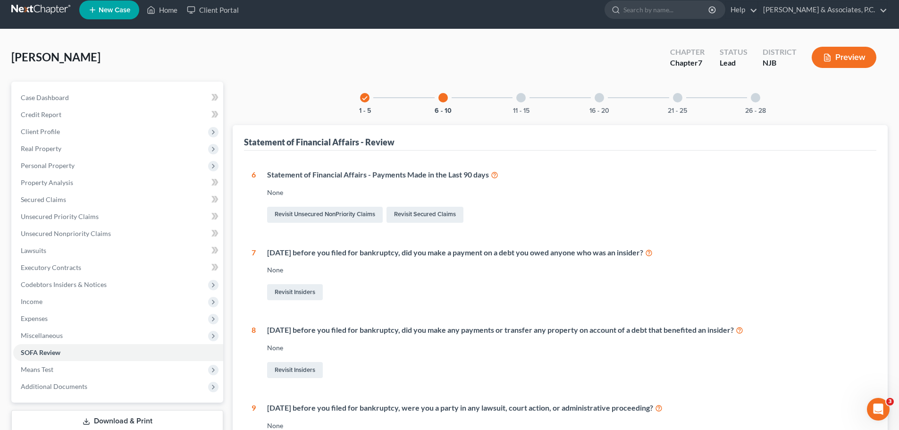
scroll to position [0, 0]
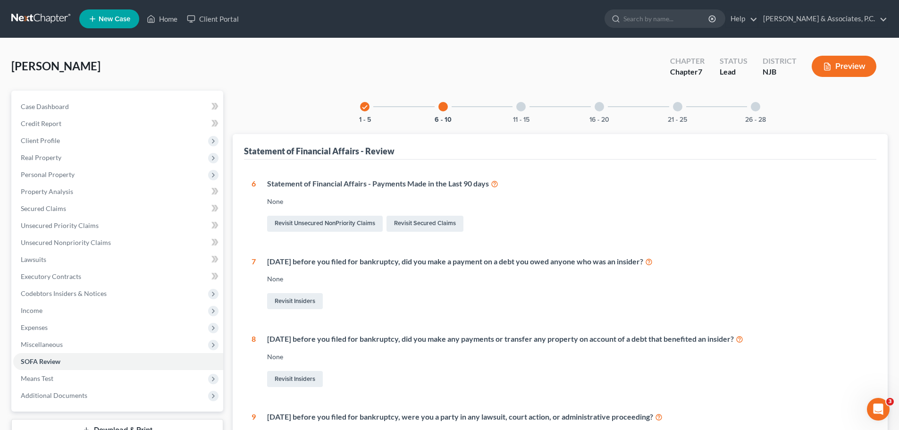
click at [517, 107] on div at bounding box center [520, 106] width 9 height 9
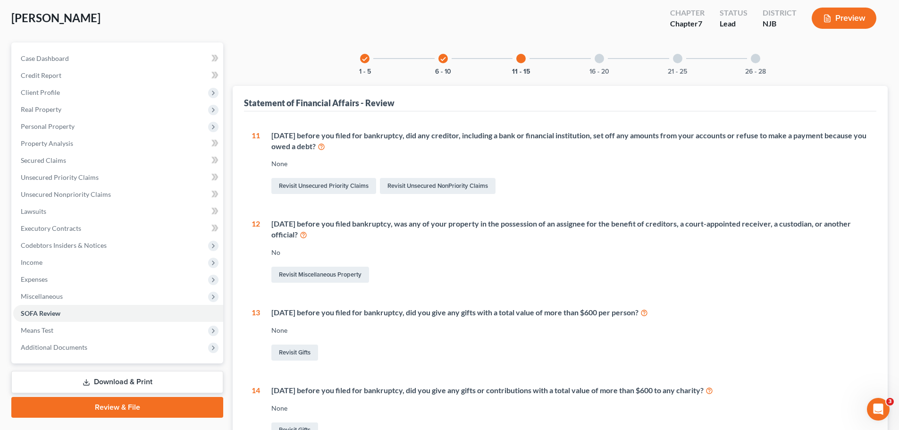
scroll to position [48, 0]
click at [592, 61] on div "16 - 20" at bounding box center [599, 59] width 32 height 32
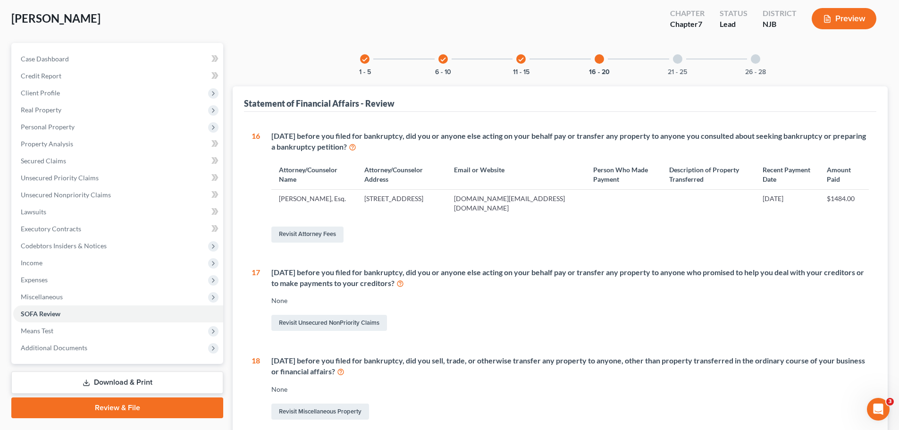
click at [683, 59] on div "21 - 25" at bounding box center [677, 59] width 32 height 32
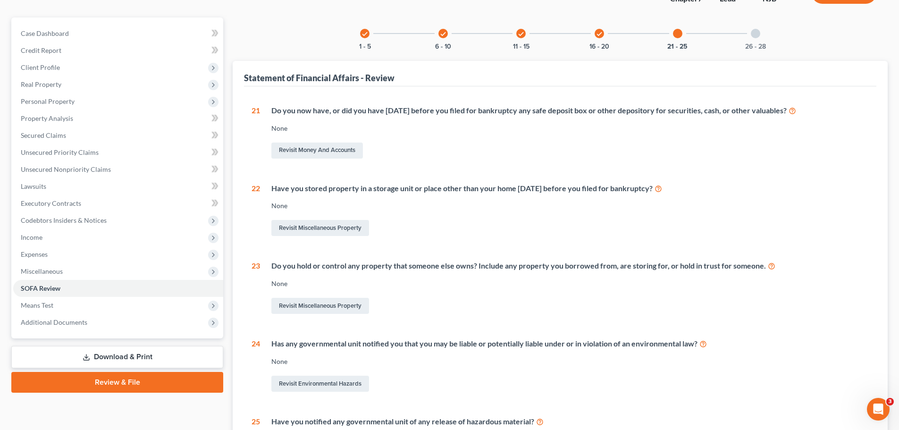
drag, startPoint x: 762, startPoint y: 37, endPoint x: 726, endPoint y: 78, distance: 54.5
click at [761, 37] on div "26 - 28" at bounding box center [755, 33] width 32 height 32
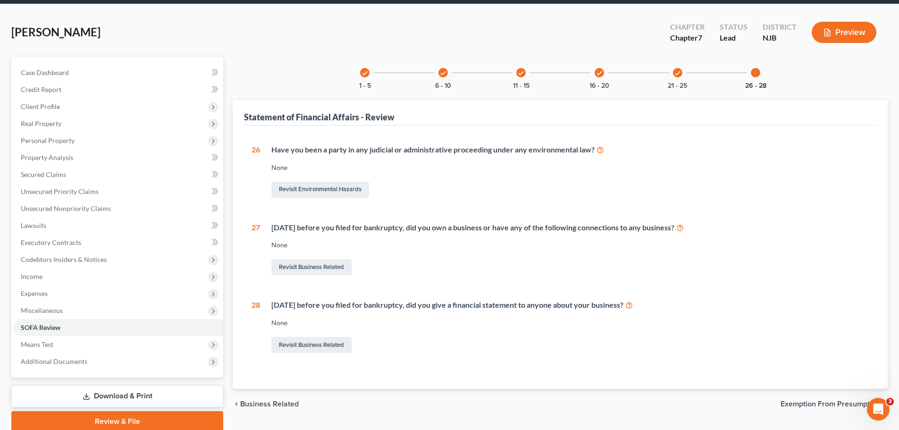
scroll to position [0, 0]
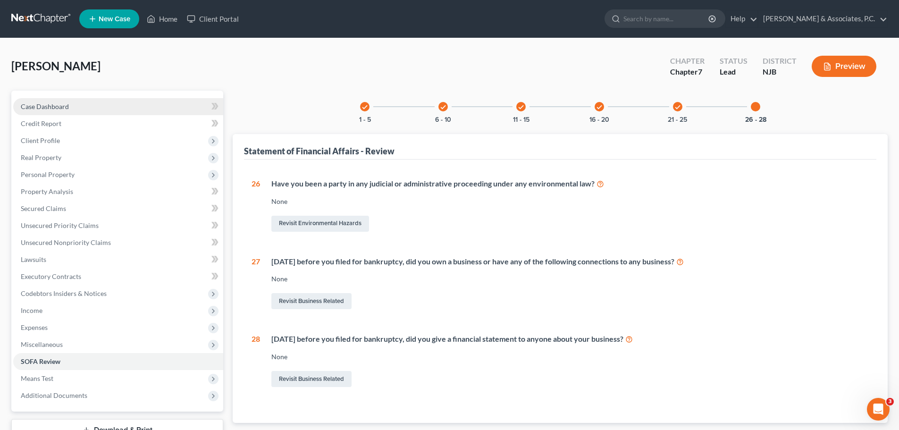
click at [33, 102] on span "Case Dashboard" at bounding box center [45, 106] width 48 height 8
